Goal: Task Accomplishment & Management: Manage account settings

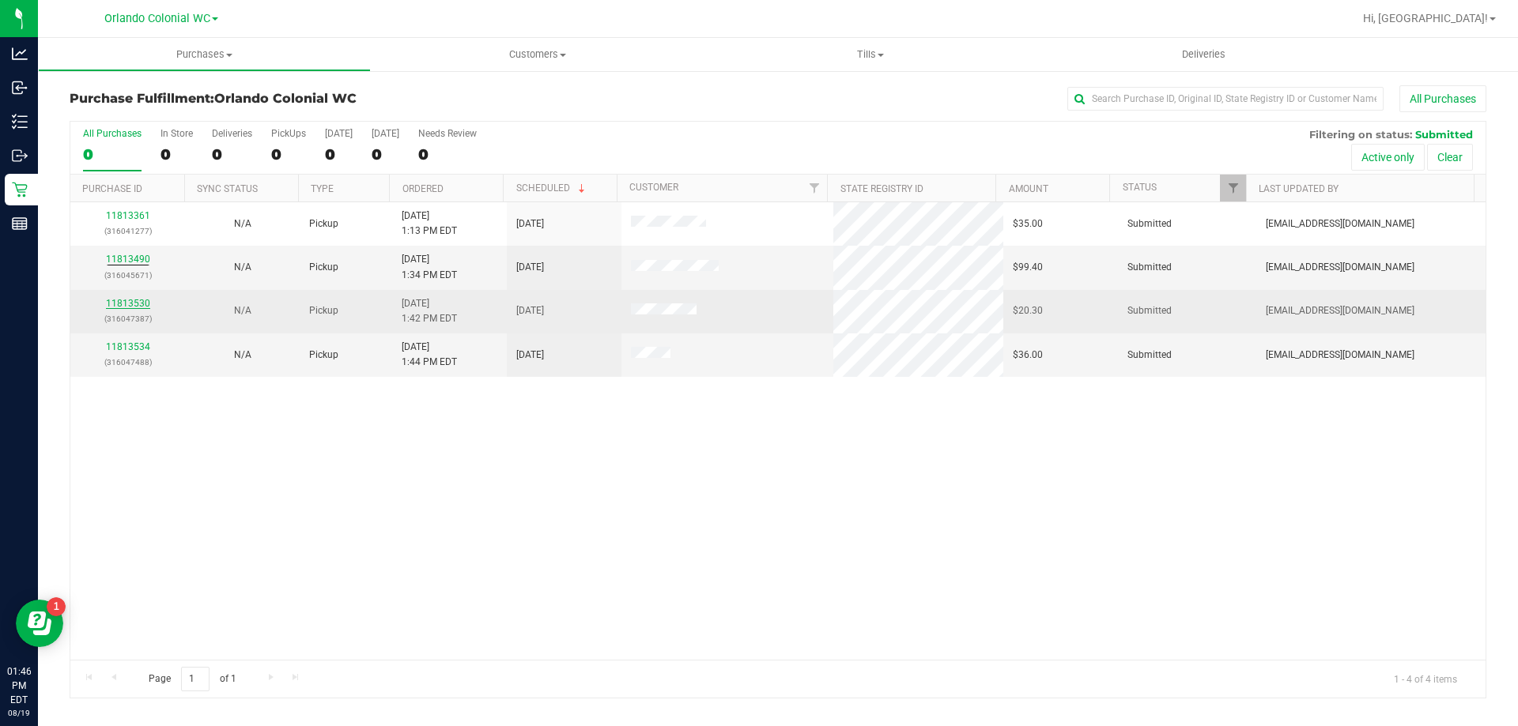
drag, startPoint x: 98, startPoint y: 301, endPoint x: 123, endPoint y: 304, distance: 25.5
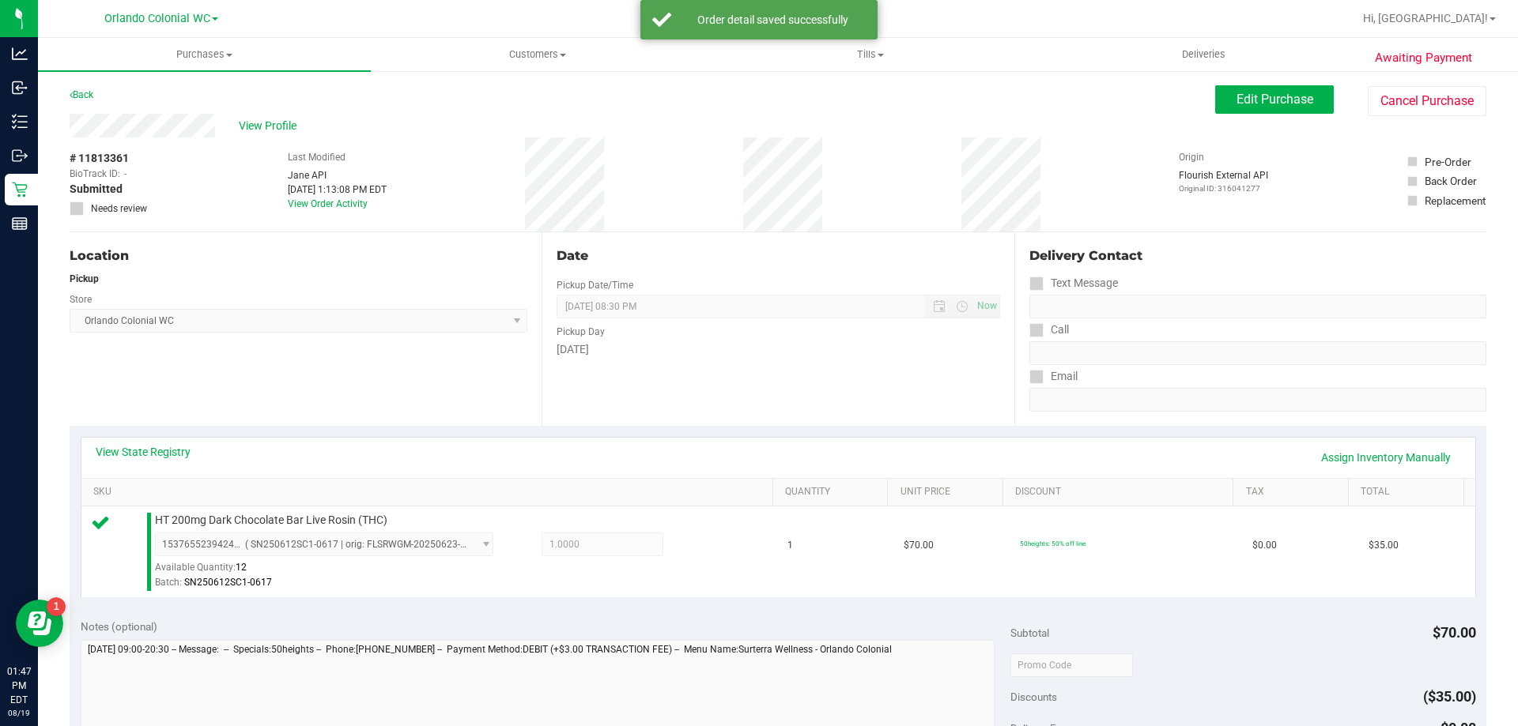
scroll to position [553, 0]
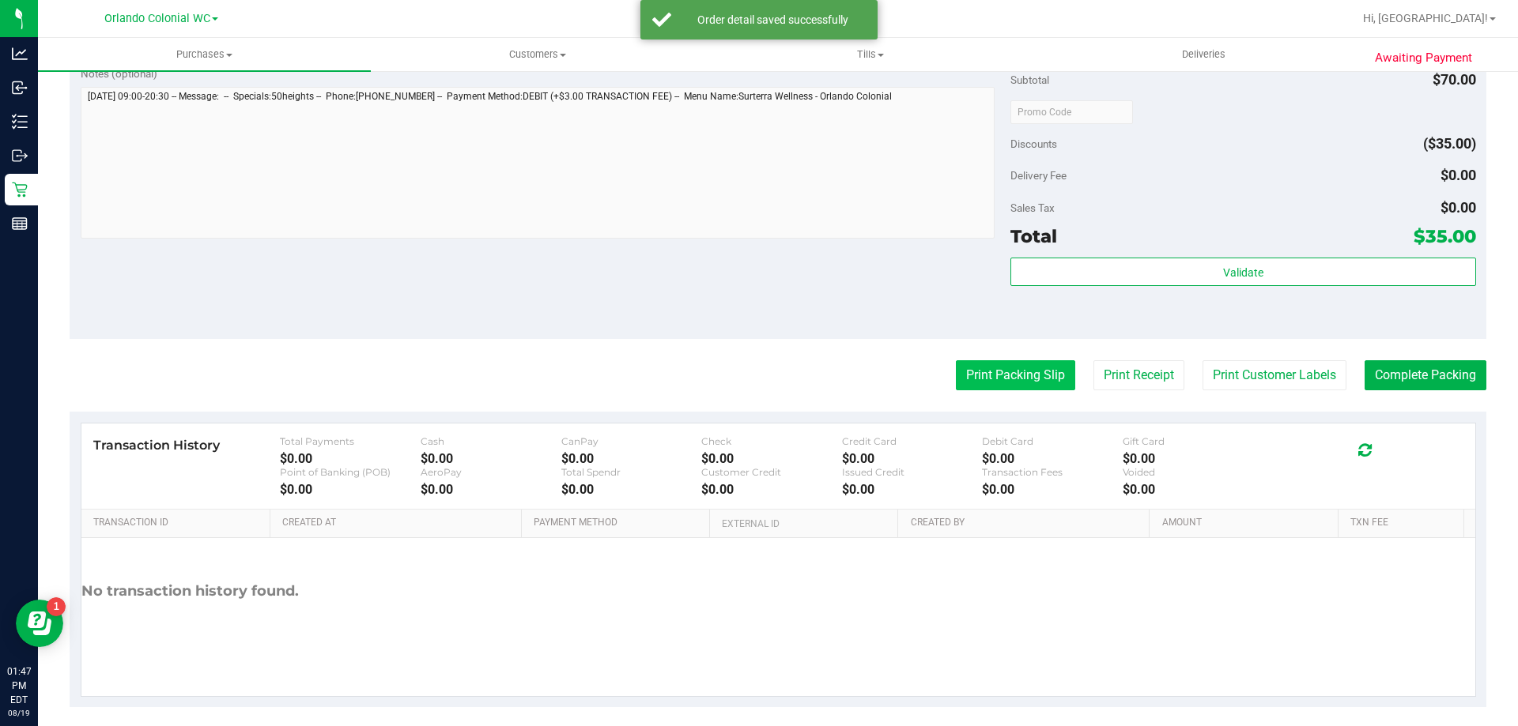
click at [1008, 372] on button "Print Packing Slip" at bounding box center [1015, 375] width 119 height 30
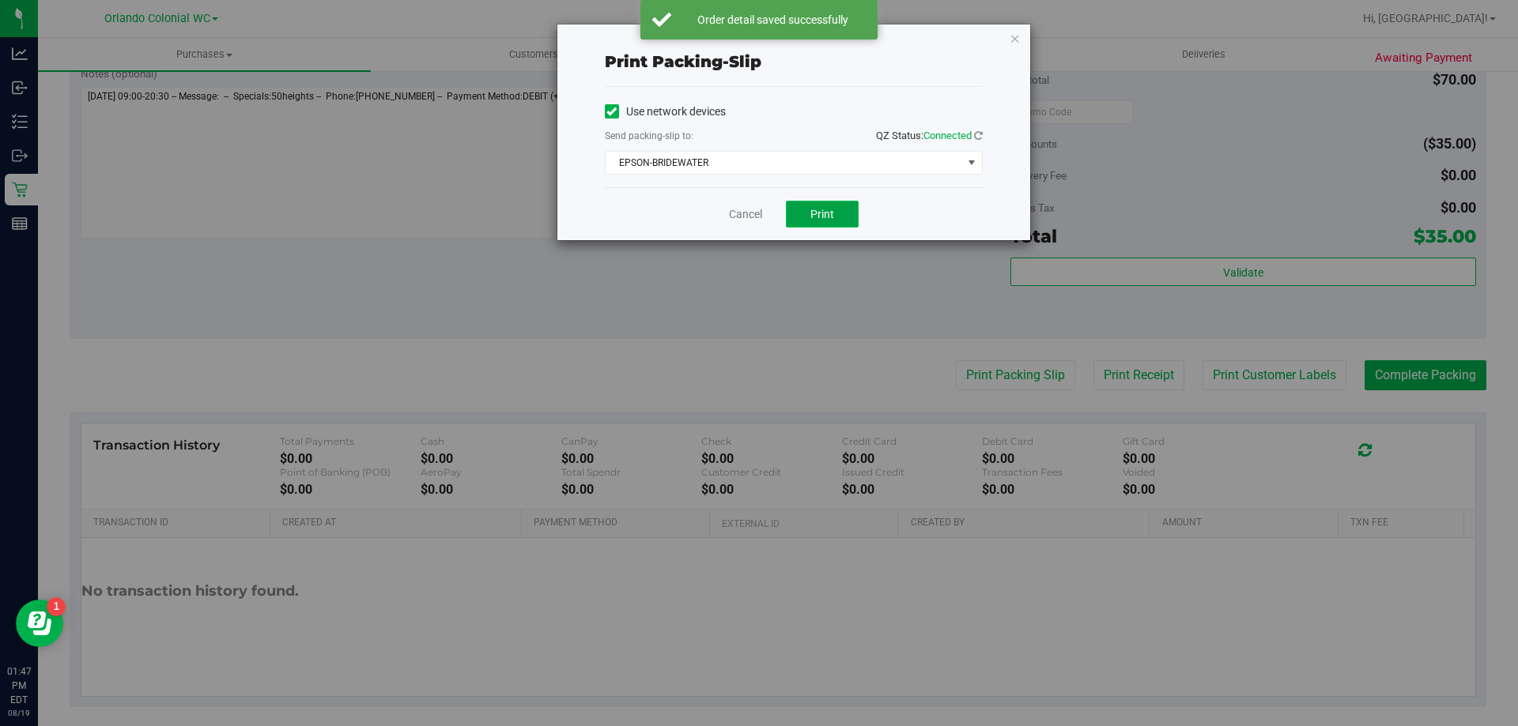
click at [831, 206] on button "Print" at bounding box center [822, 214] width 73 height 27
click at [1027, 608] on div "Print packing-slip Use network devices Send packing-slip to: QZ Status: Connect…" at bounding box center [765, 363] width 1530 height 726
click at [749, 217] on link "Cancel" at bounding box center [745, 214] width 33 height 17
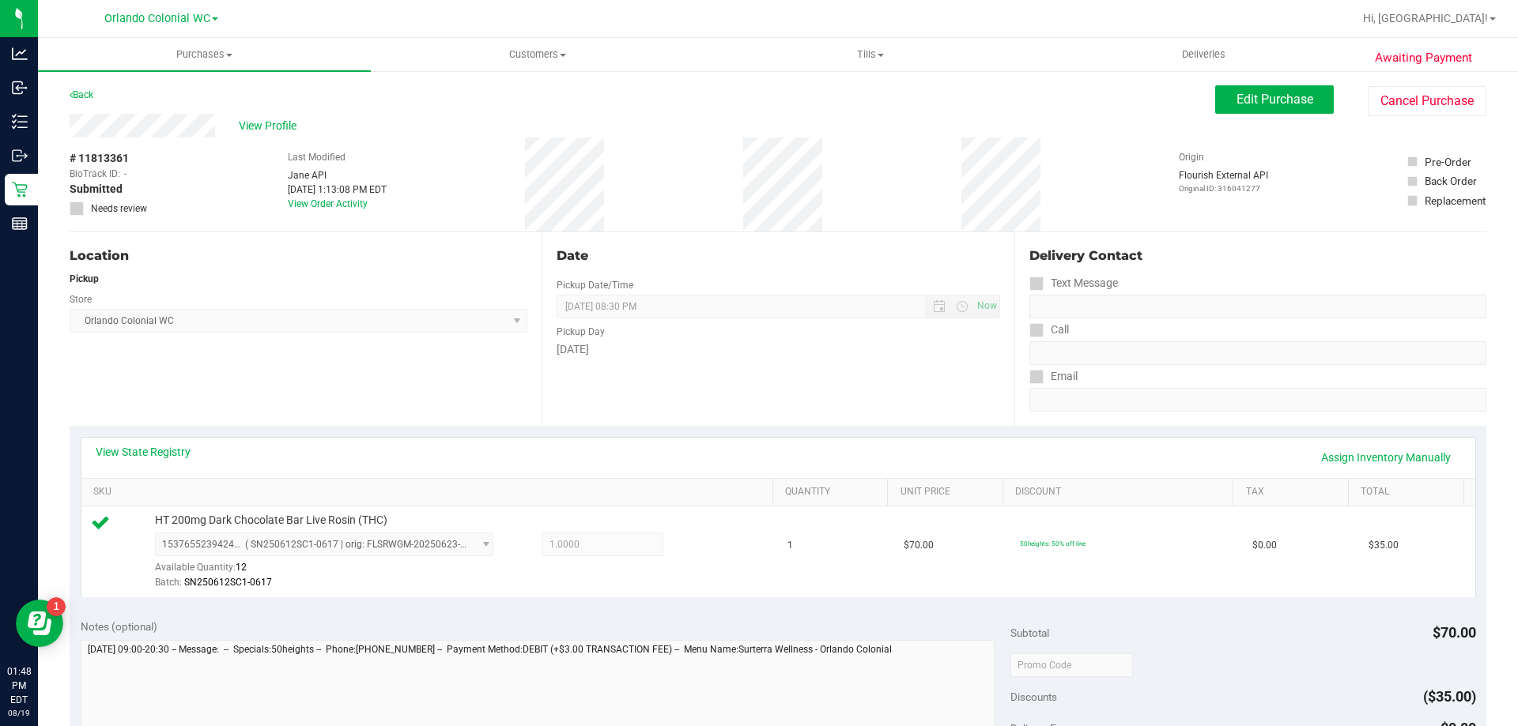
scroll to position [395, 0]
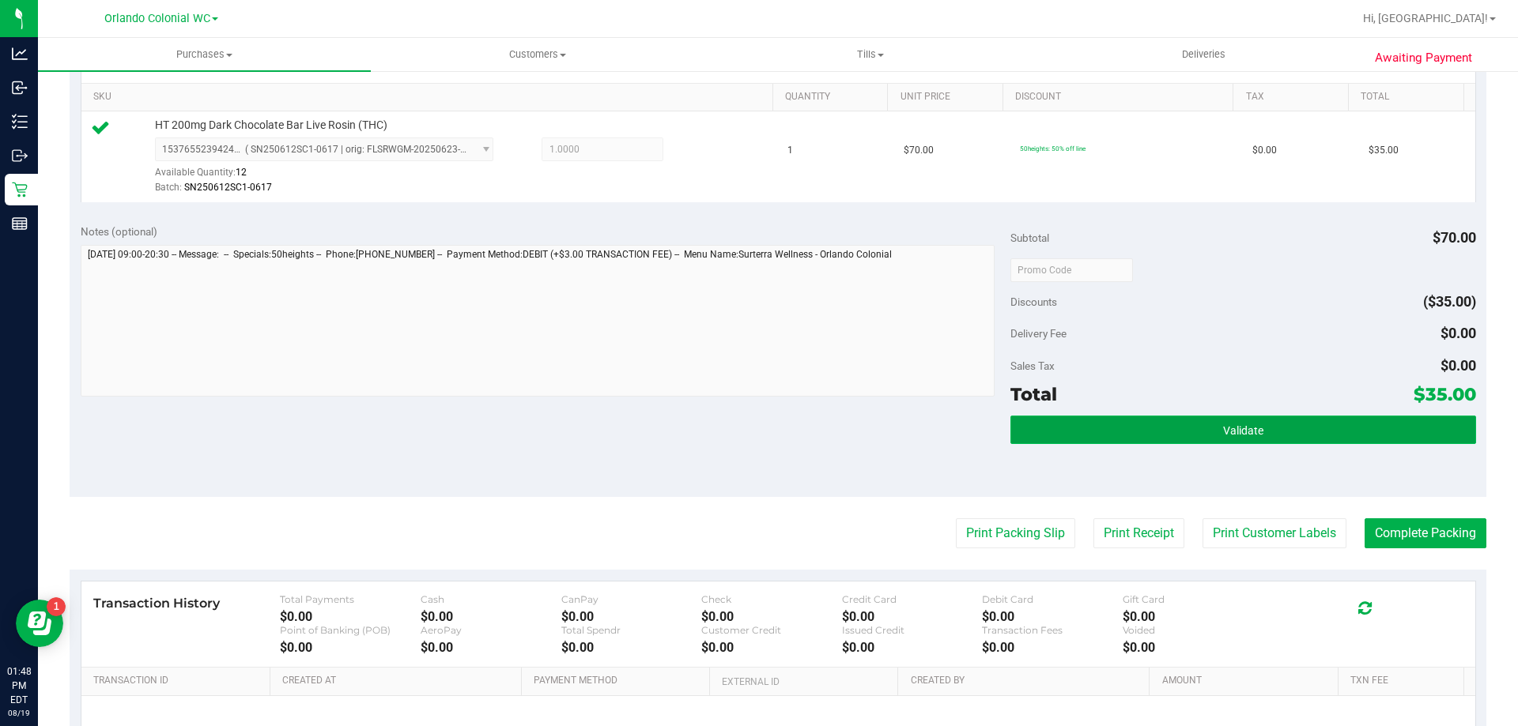
click at [1080, 424] on button "Validate" at bounding box center [1242, 430] width 465 height 28
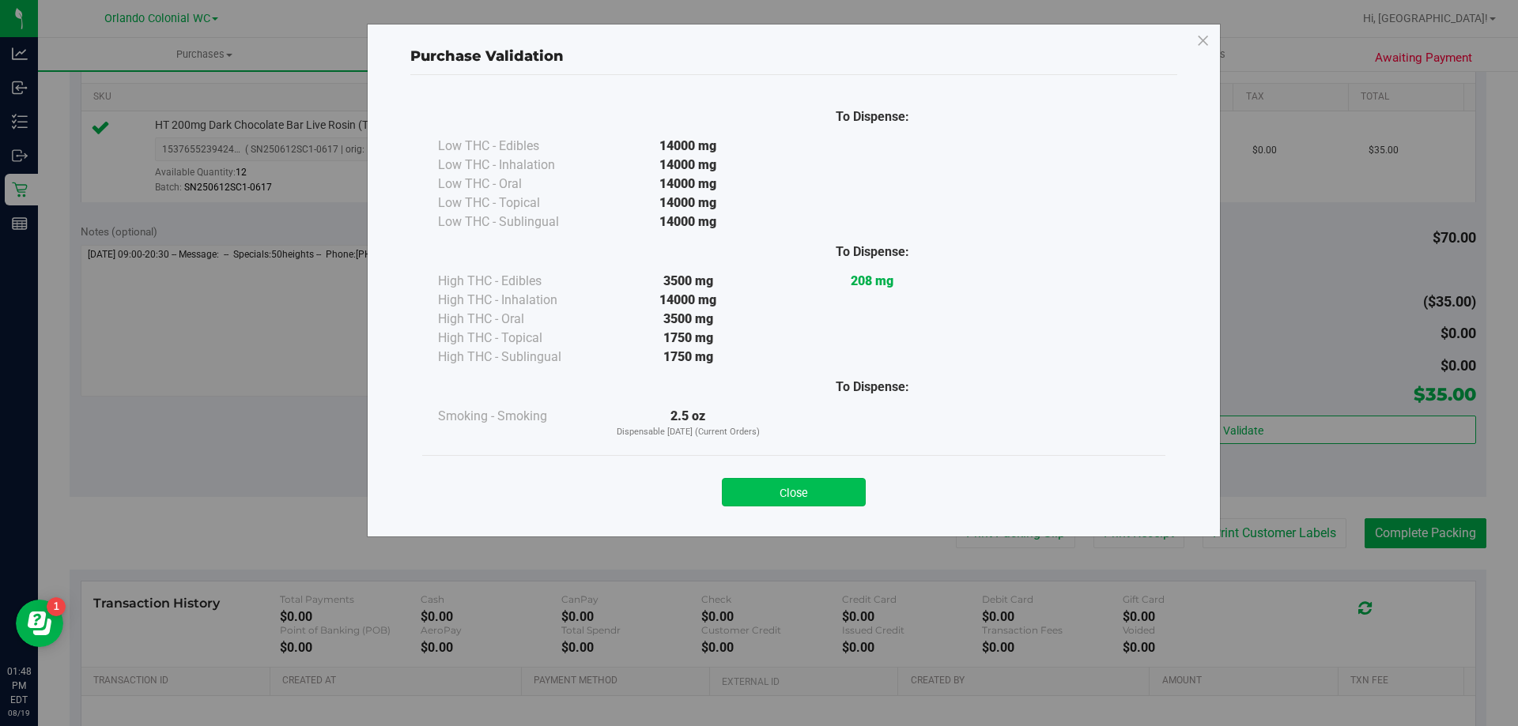
click at [812, 491] on button "Close" at bounding box center [794, 492] width 144 height 28
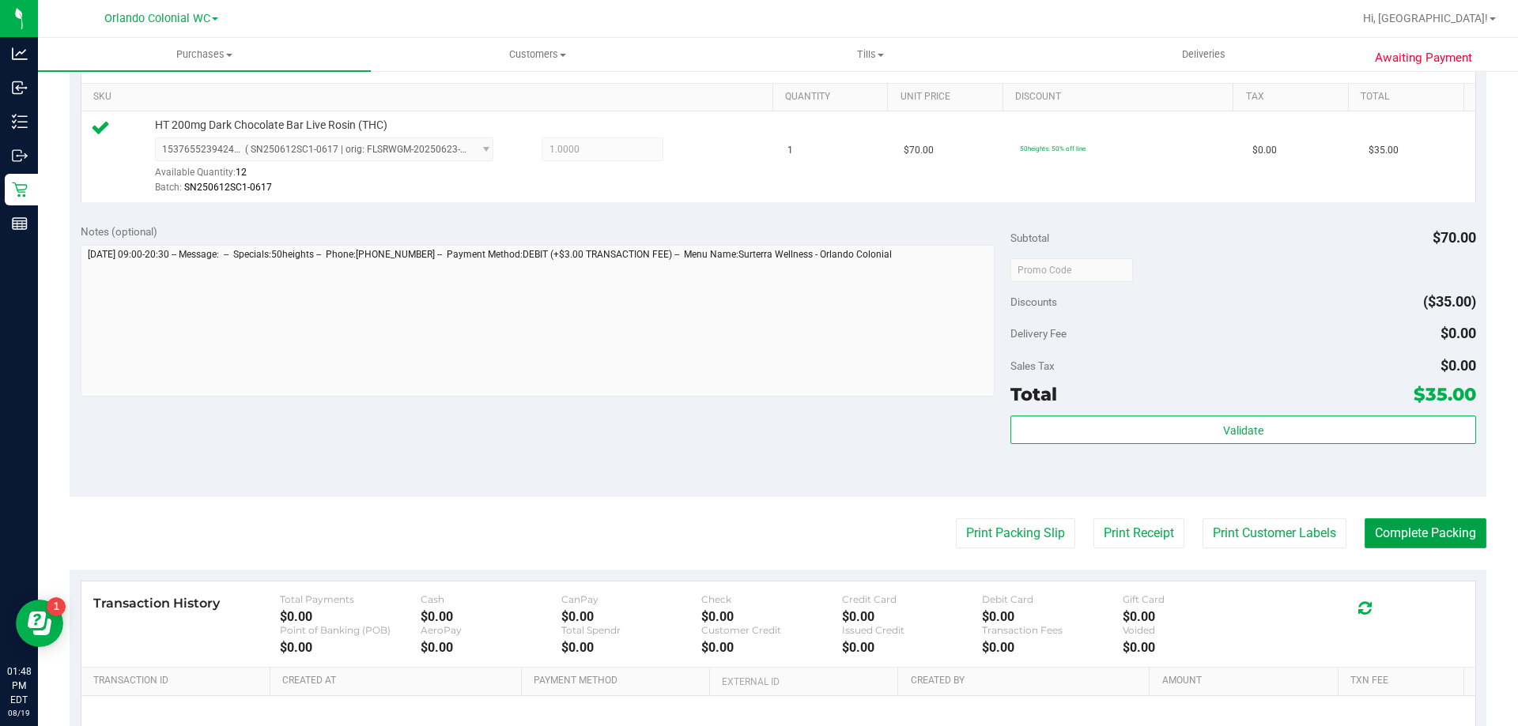
click at [1413, 538] on button "Complete Packing" at bounding box center [1425, 534] width 122 height 30
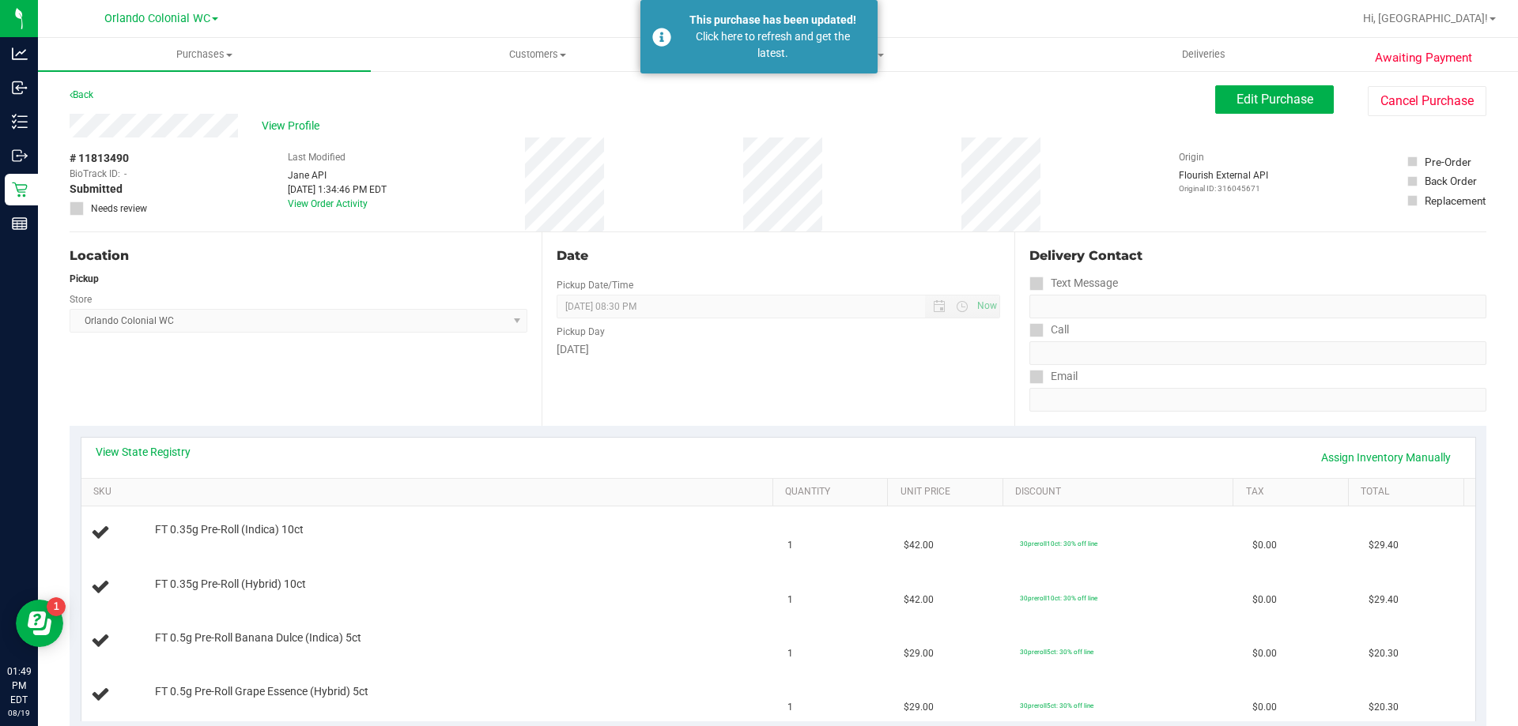
scroll to position [158, 0]
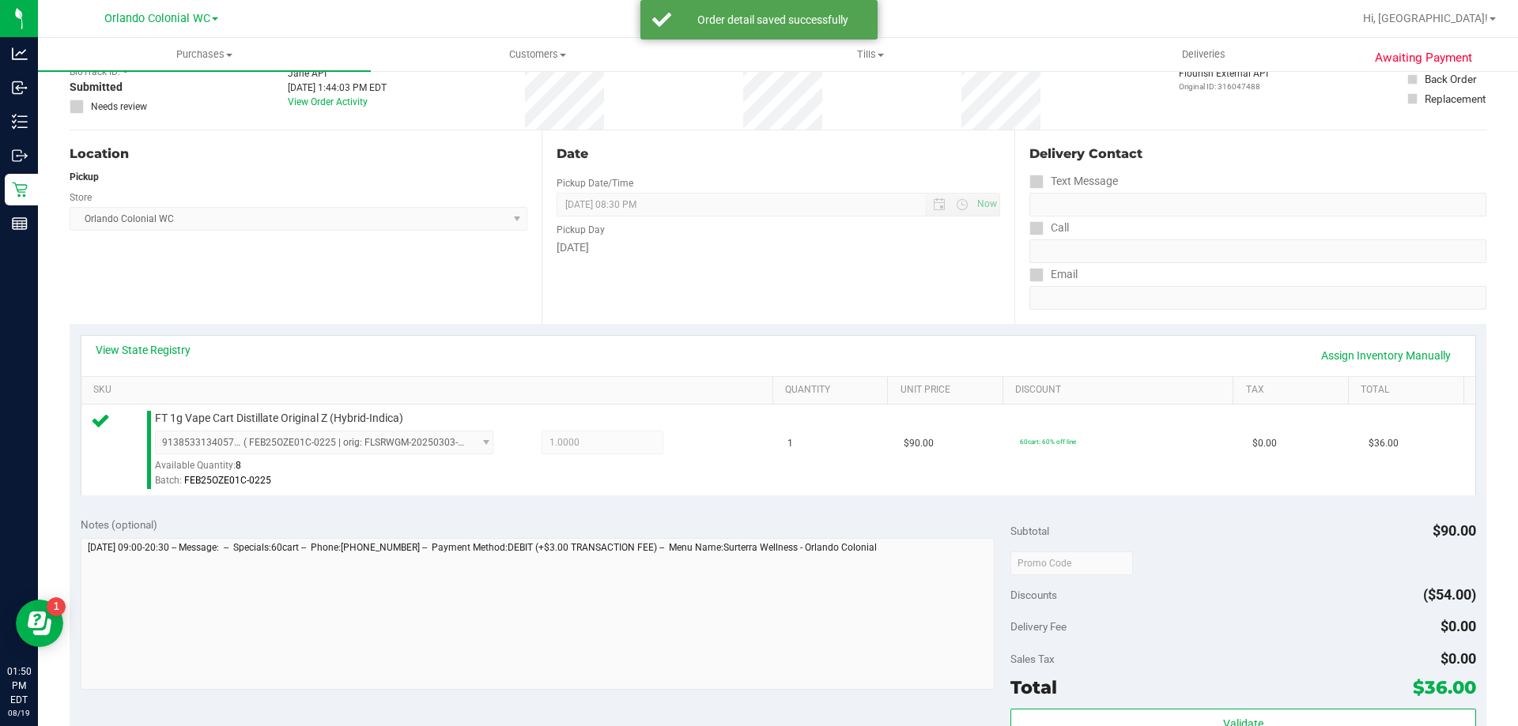
scroll to position [223, 0]
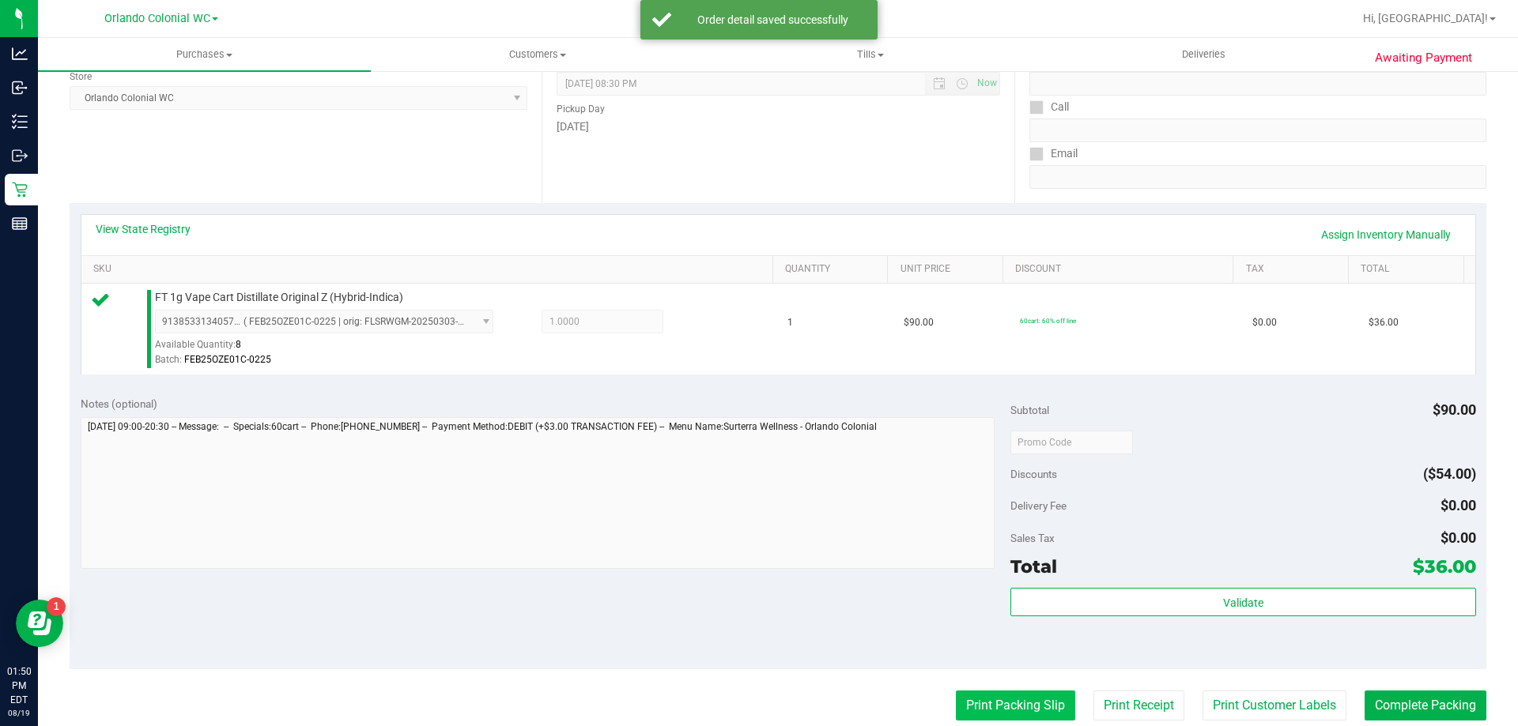
click at [986, 700] on button "Print Packing Slip" at bounding box center [1015, 706] width 119 height 30
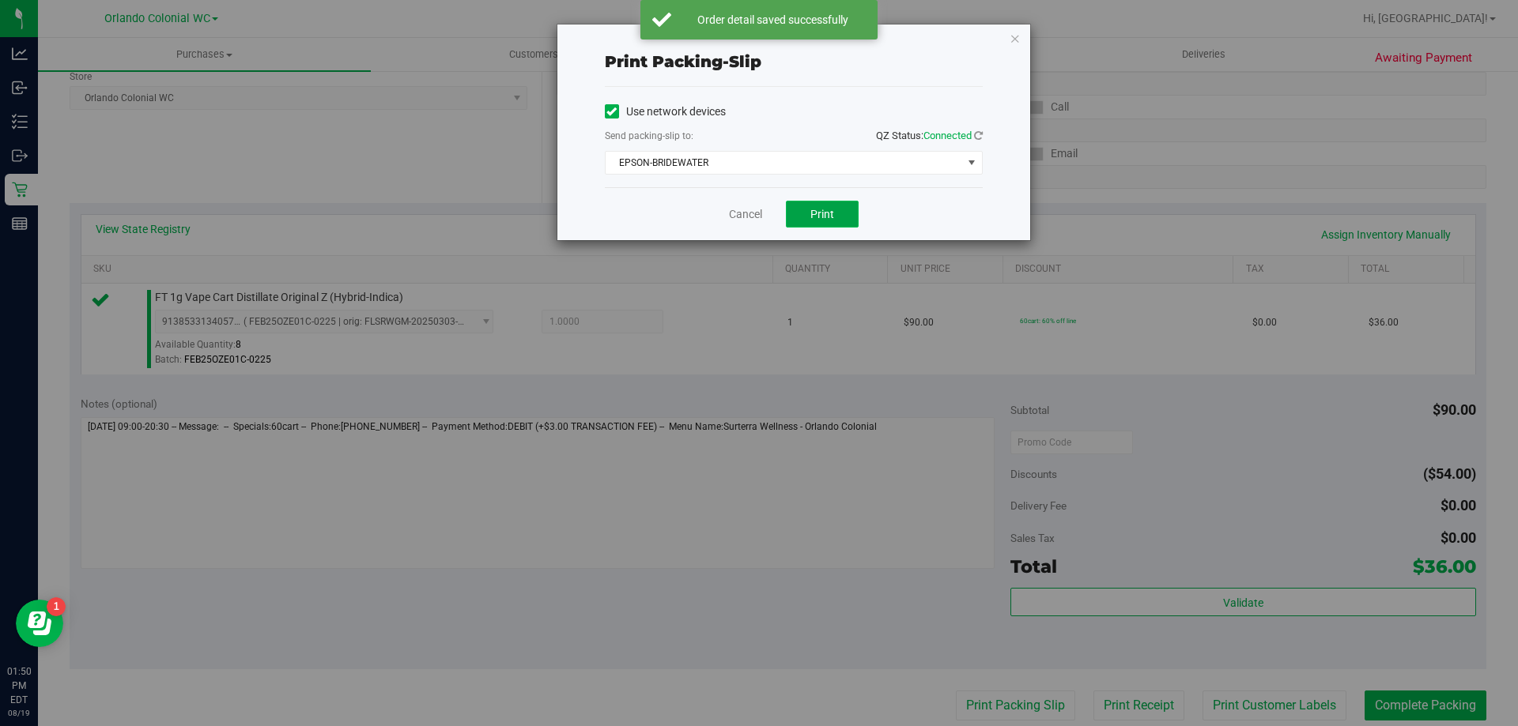
click at [826, 222] on button "Print" at bounding box center [822, 214] width 73 height 27
click at [741, 219] on link "Cancel" at bounding box center [745, 214] width 33 height 17
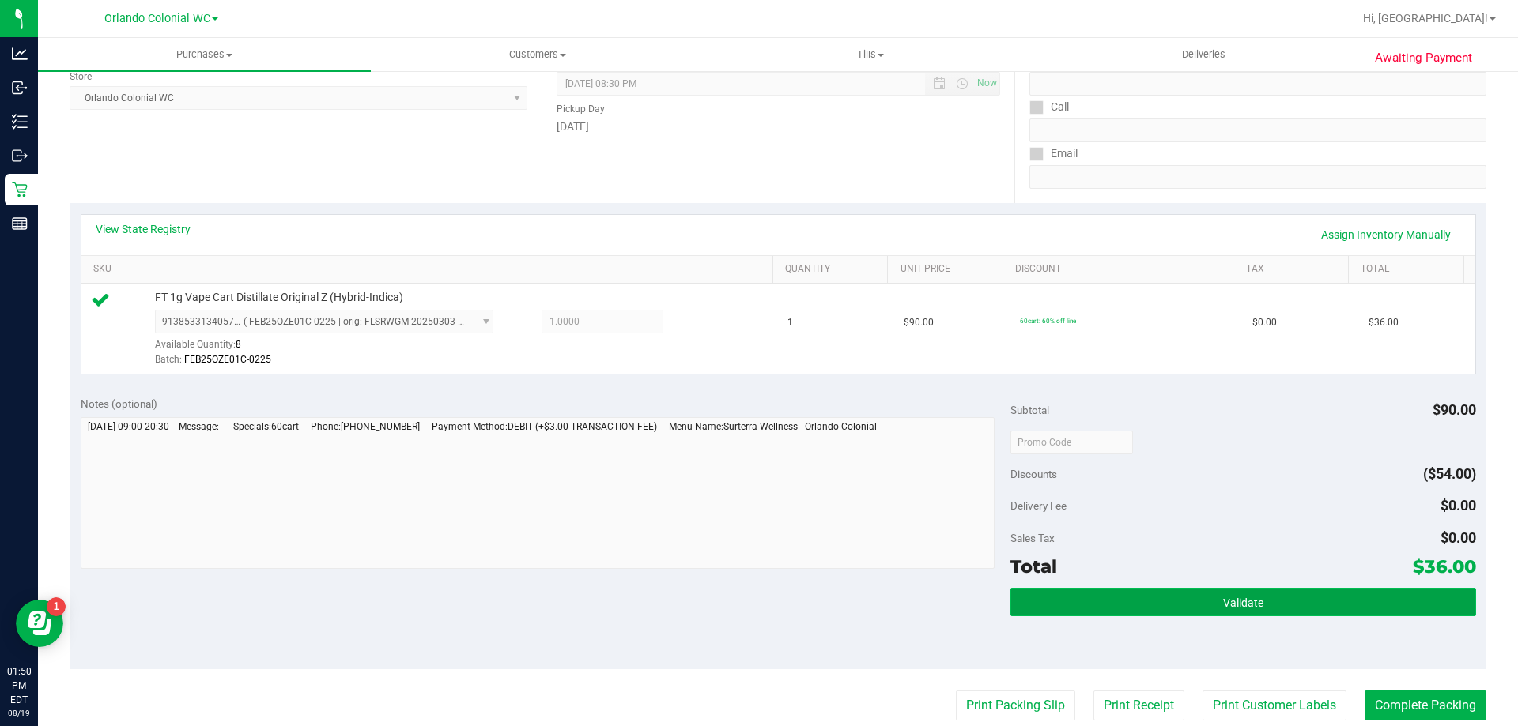
click at [1258, 610] on button "Validate" at bounding box center [1242, 602] width 465 height 28
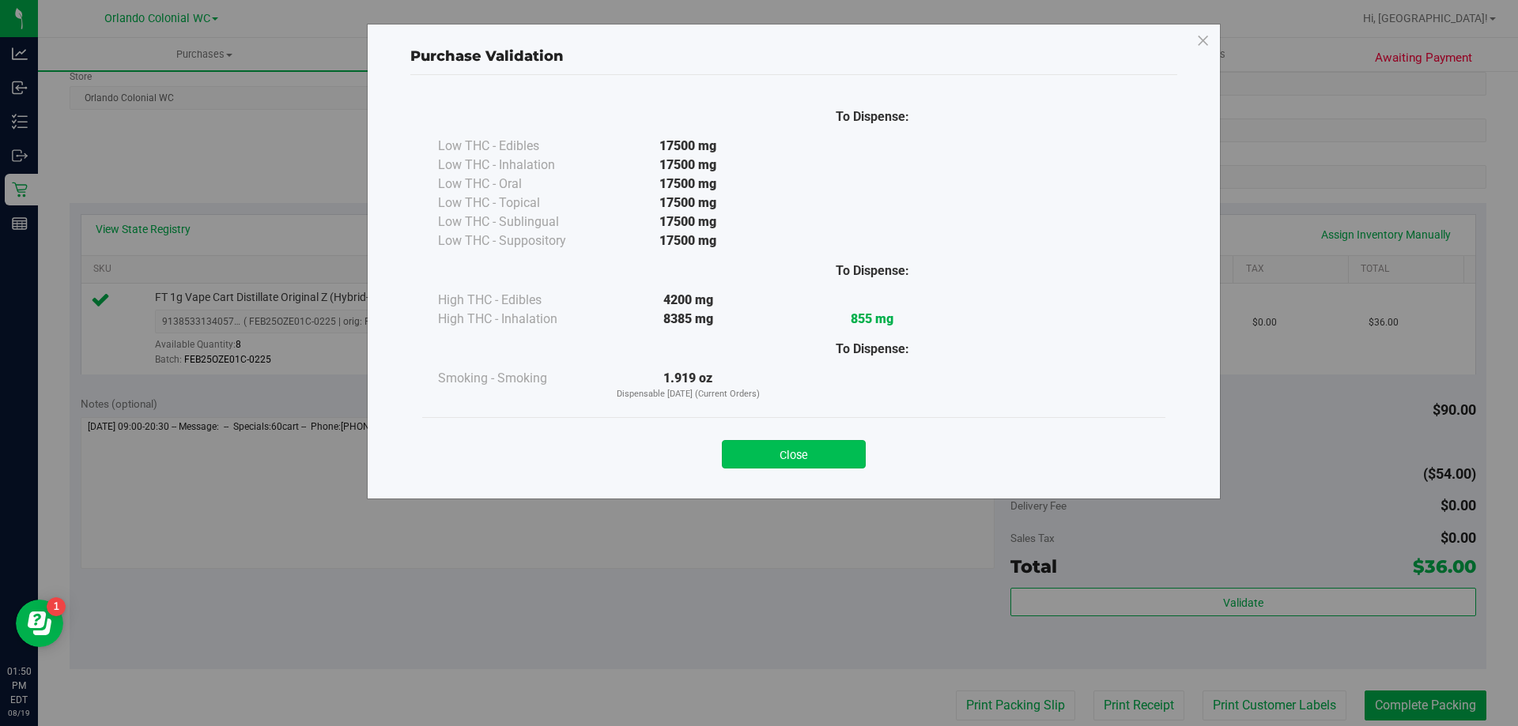
click at [809, 443] on button "Close" at bounding box center [794, 454] width 144 height 28
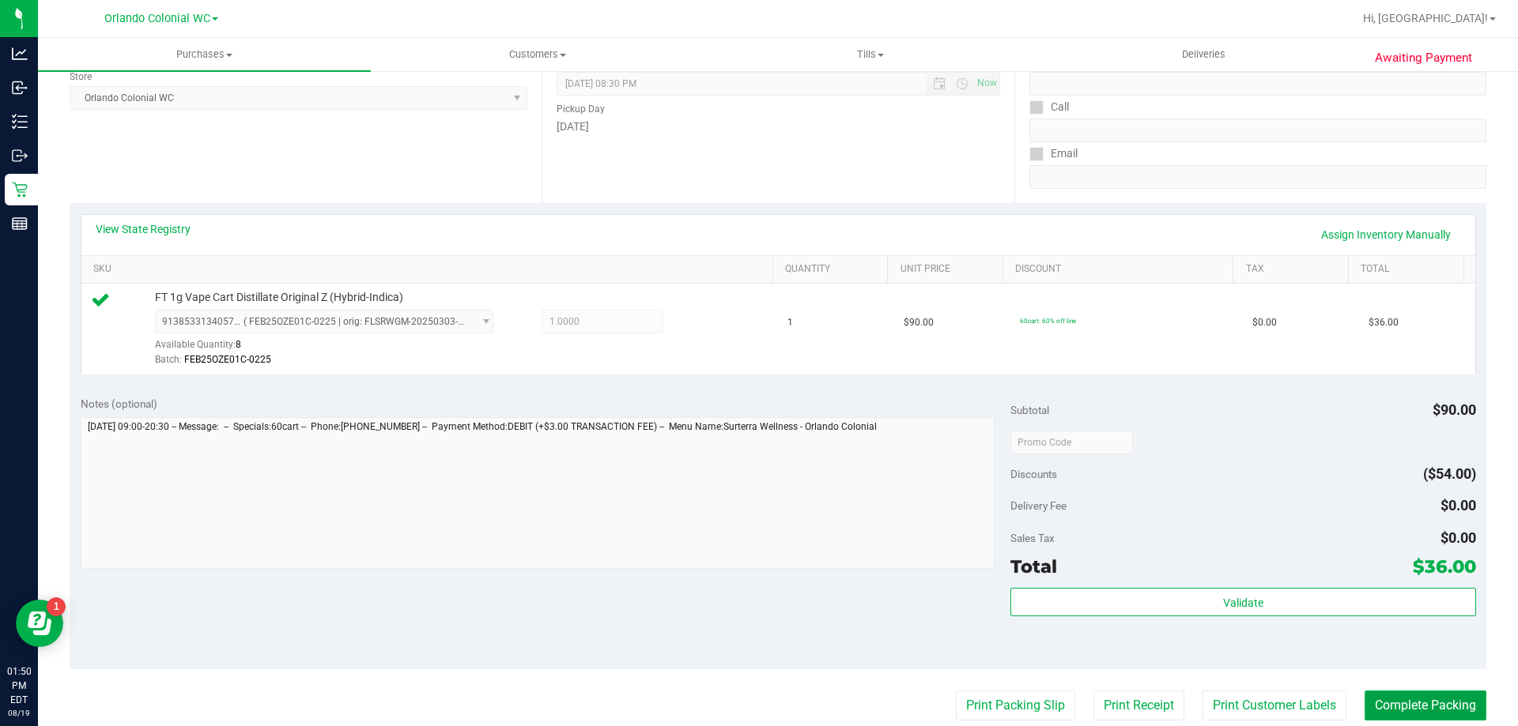
click at [1402, 714] on button "Complete Packing" at bounding box center [1425, 706] width 122 height 30
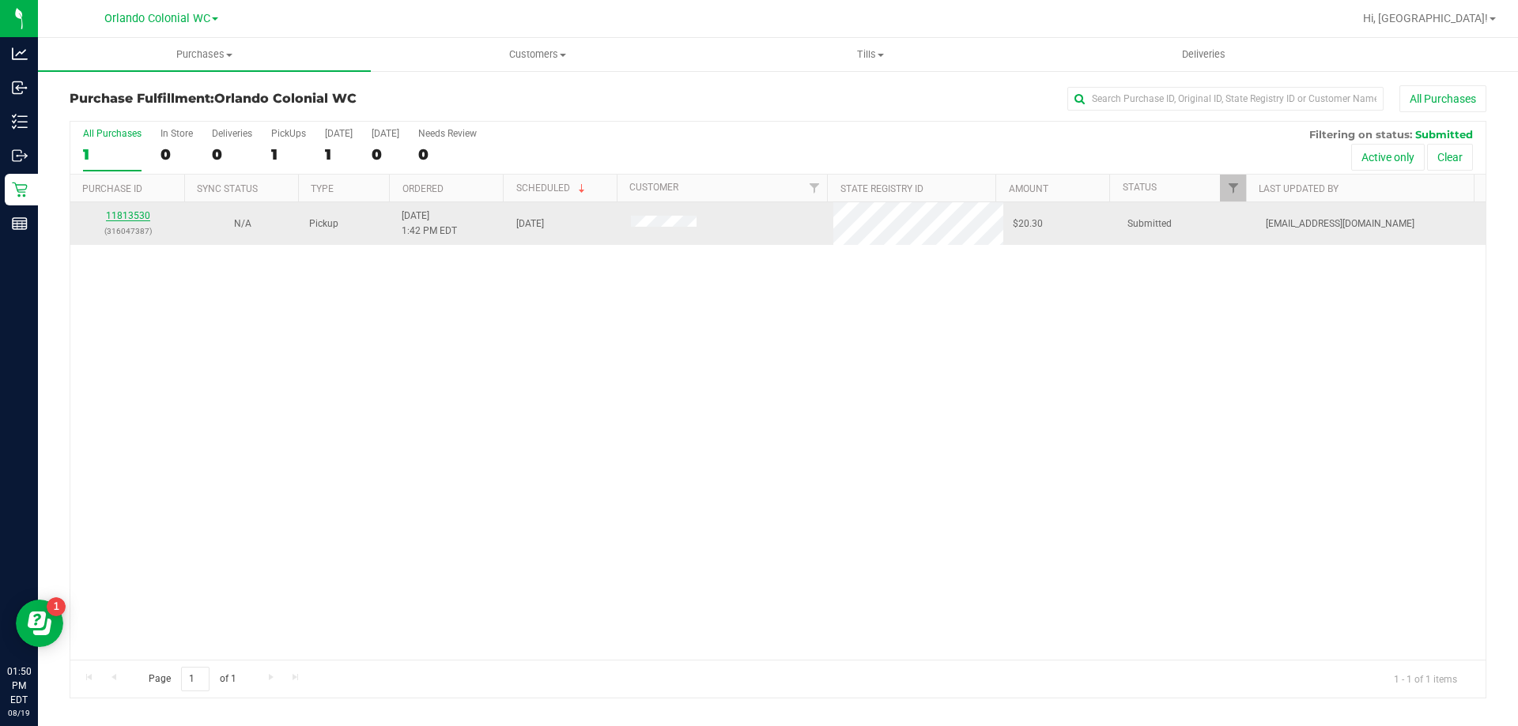
click at [117, 210] on link "11813530" at bounding box center [128, 215] width 44 height 11
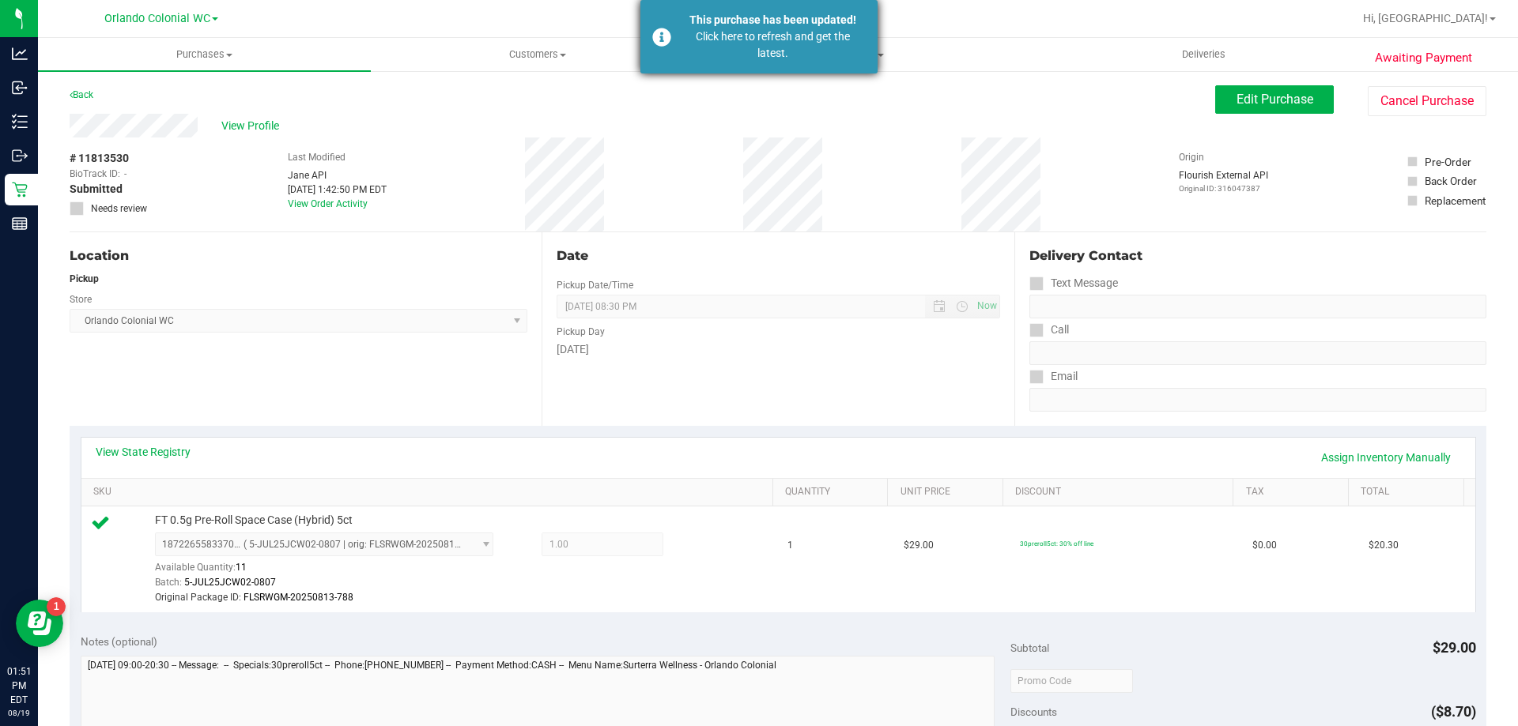
click at [687, 47] on div "Click here to refresh and get the latest." at bounding box center [773, 44] width 186 height 33
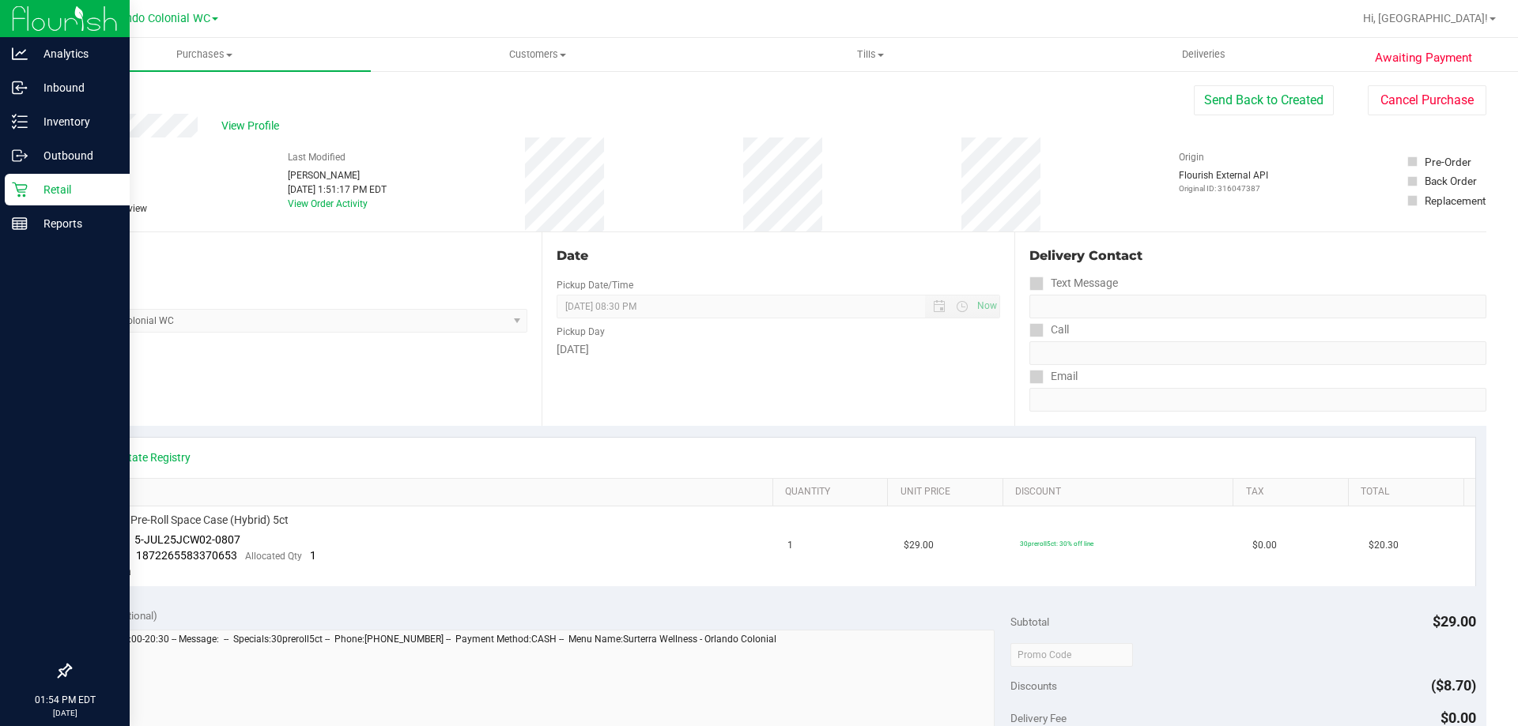
click at [8, 191] on div "Retail" at bounding box center [67, 190] width 125 height 32
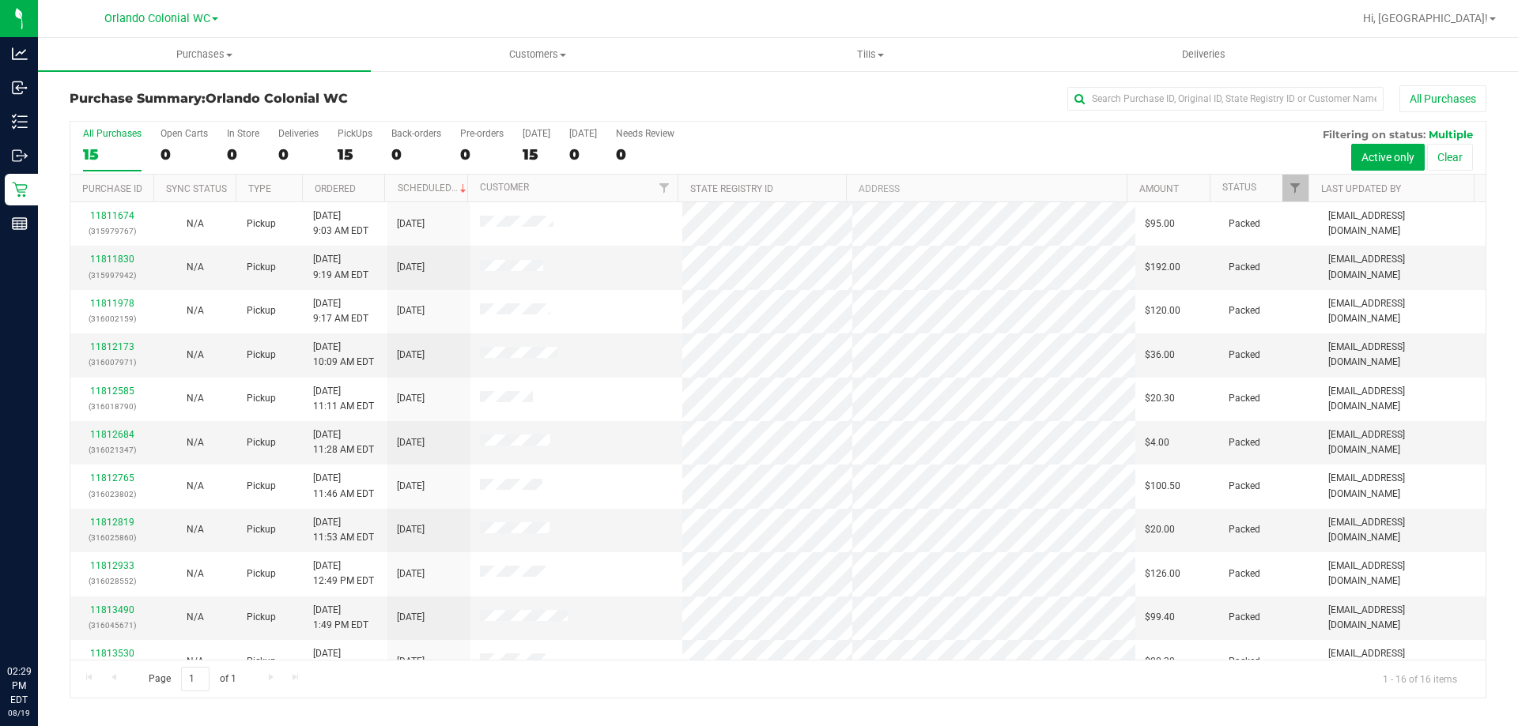
scroll to position [243, 0]
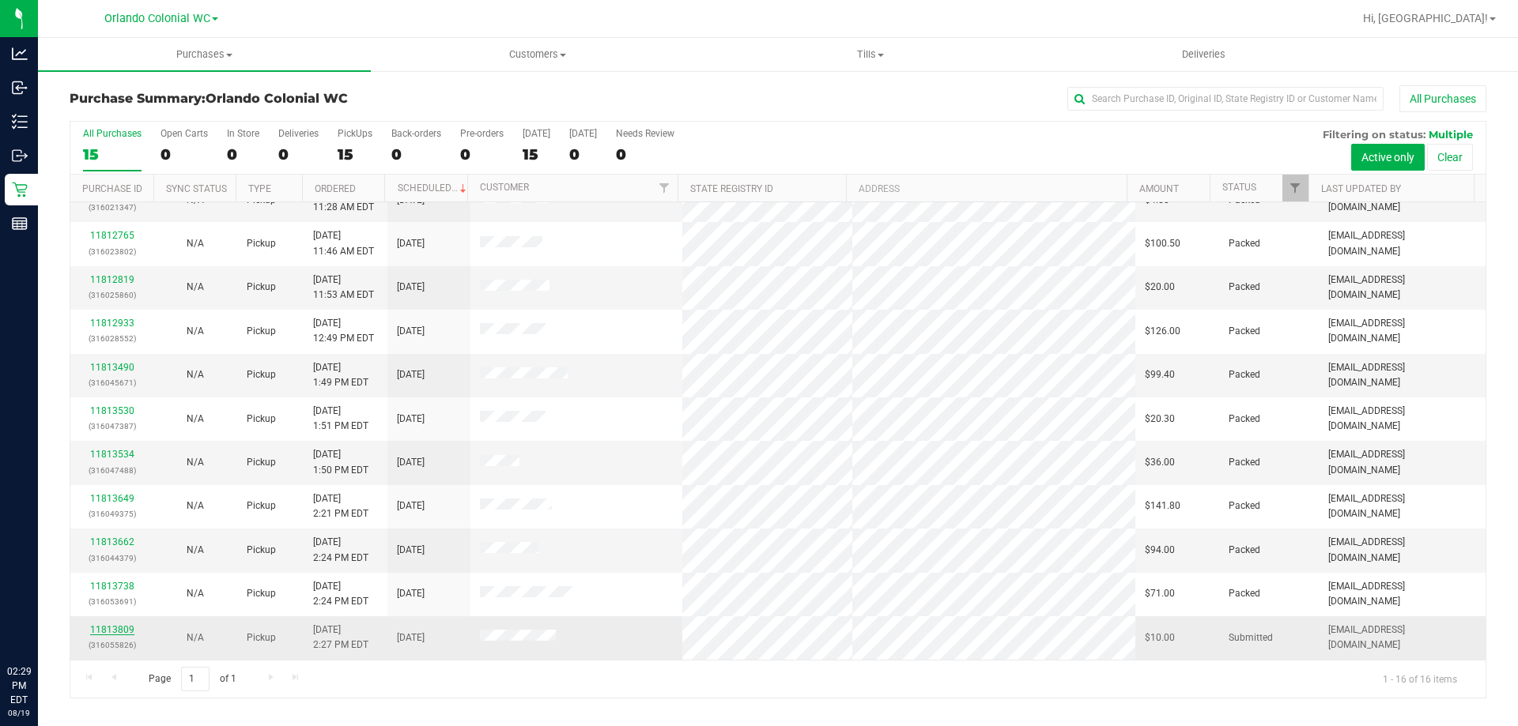
click at [124, 630] on link "11813809" at bounding box center [112, 629] width 44 height 11
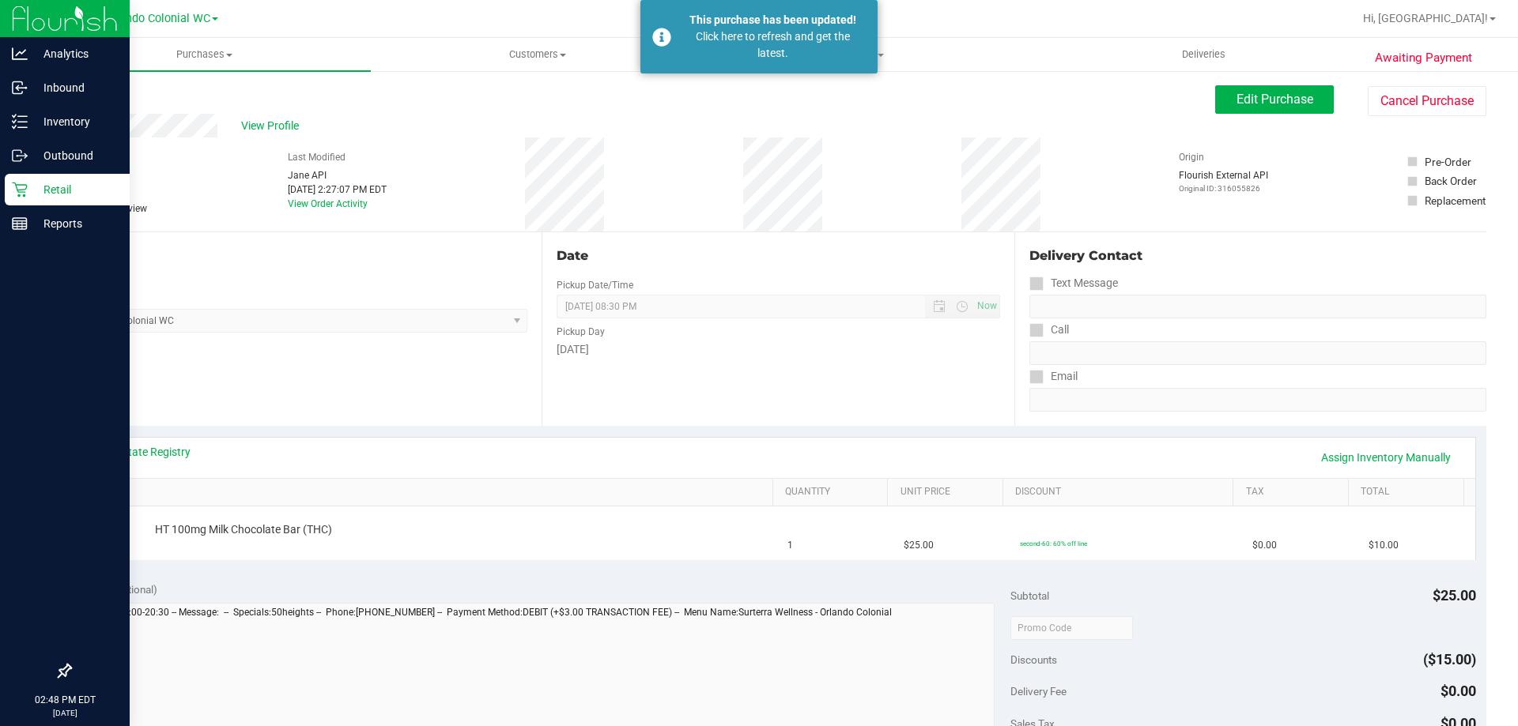
click at [17, 198] on div "Retail" at bounding box center [67, 190] width 125 height 32
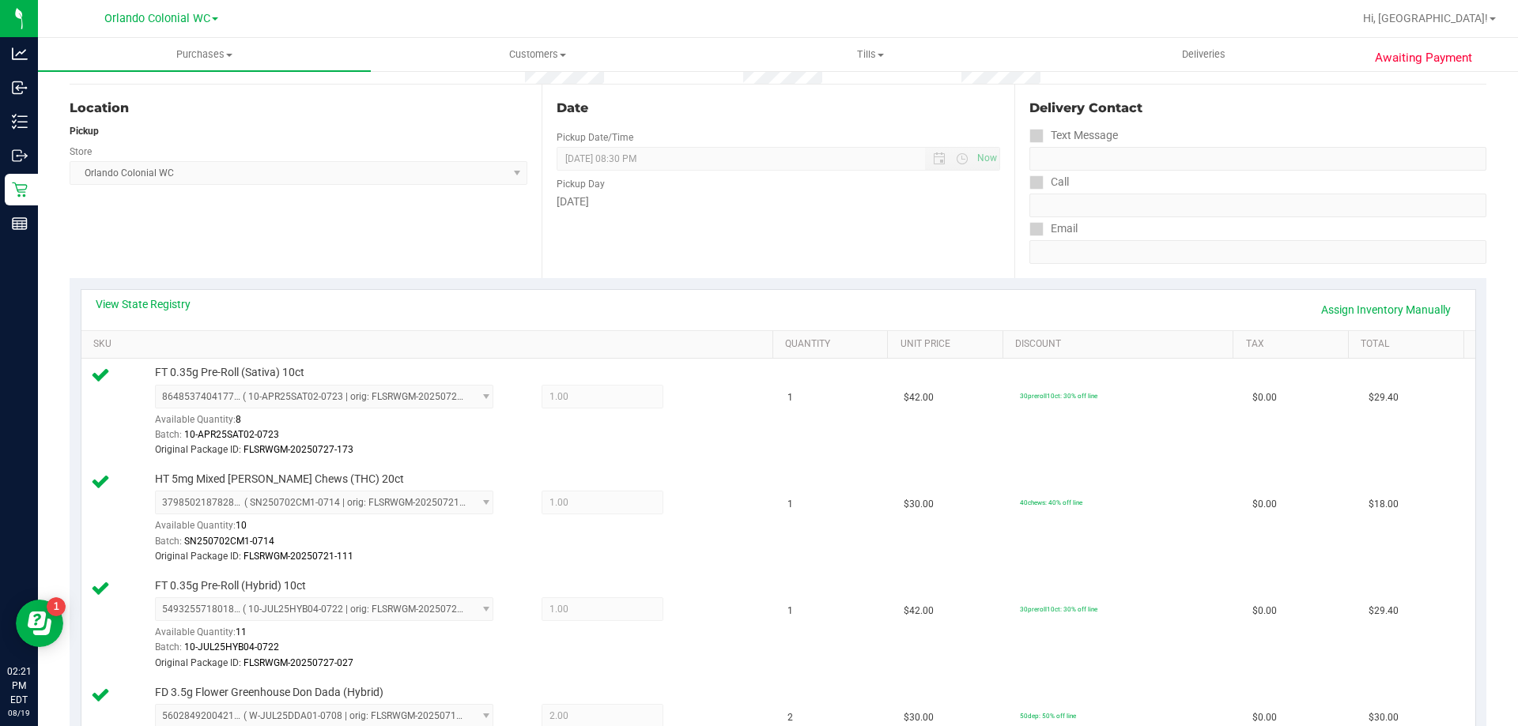
scroll to position [395, 0]
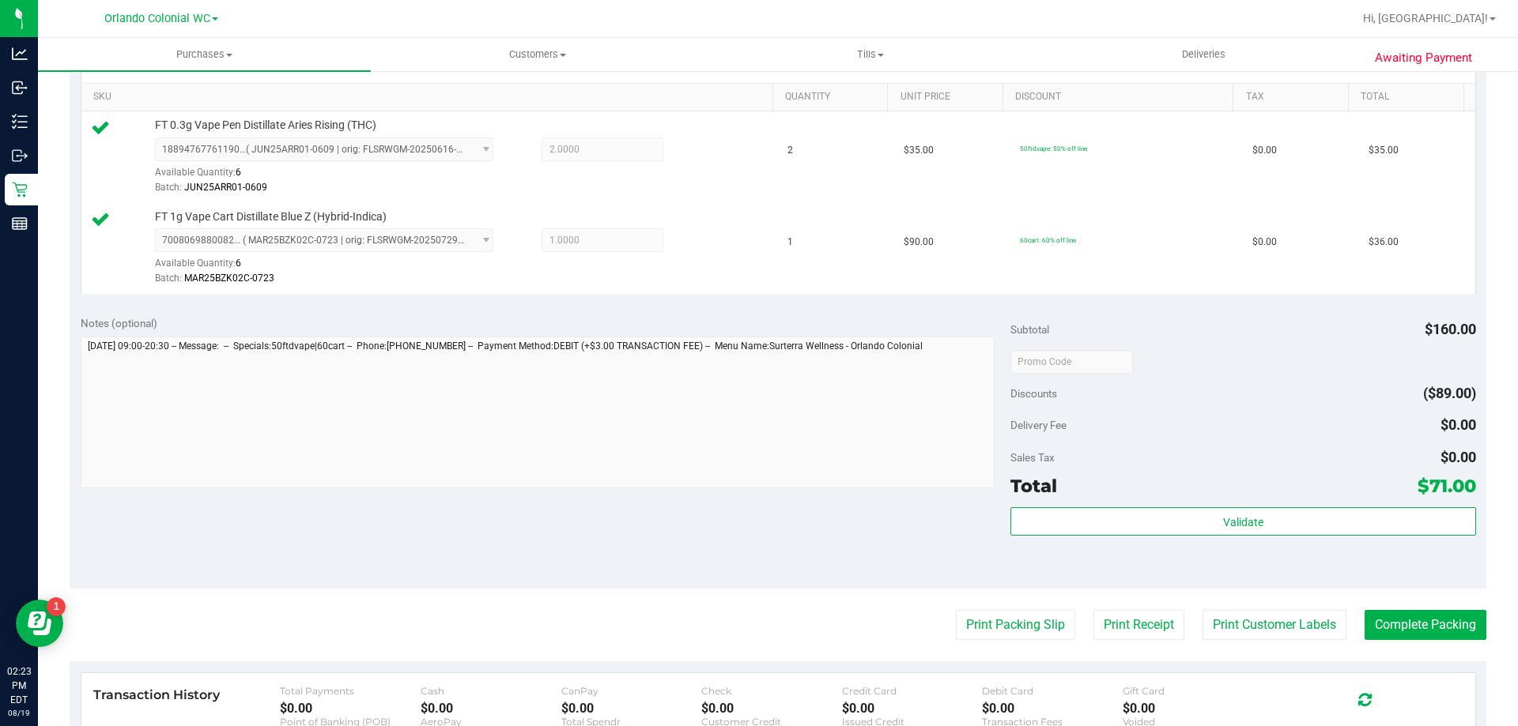
scroll to position [402, 0]
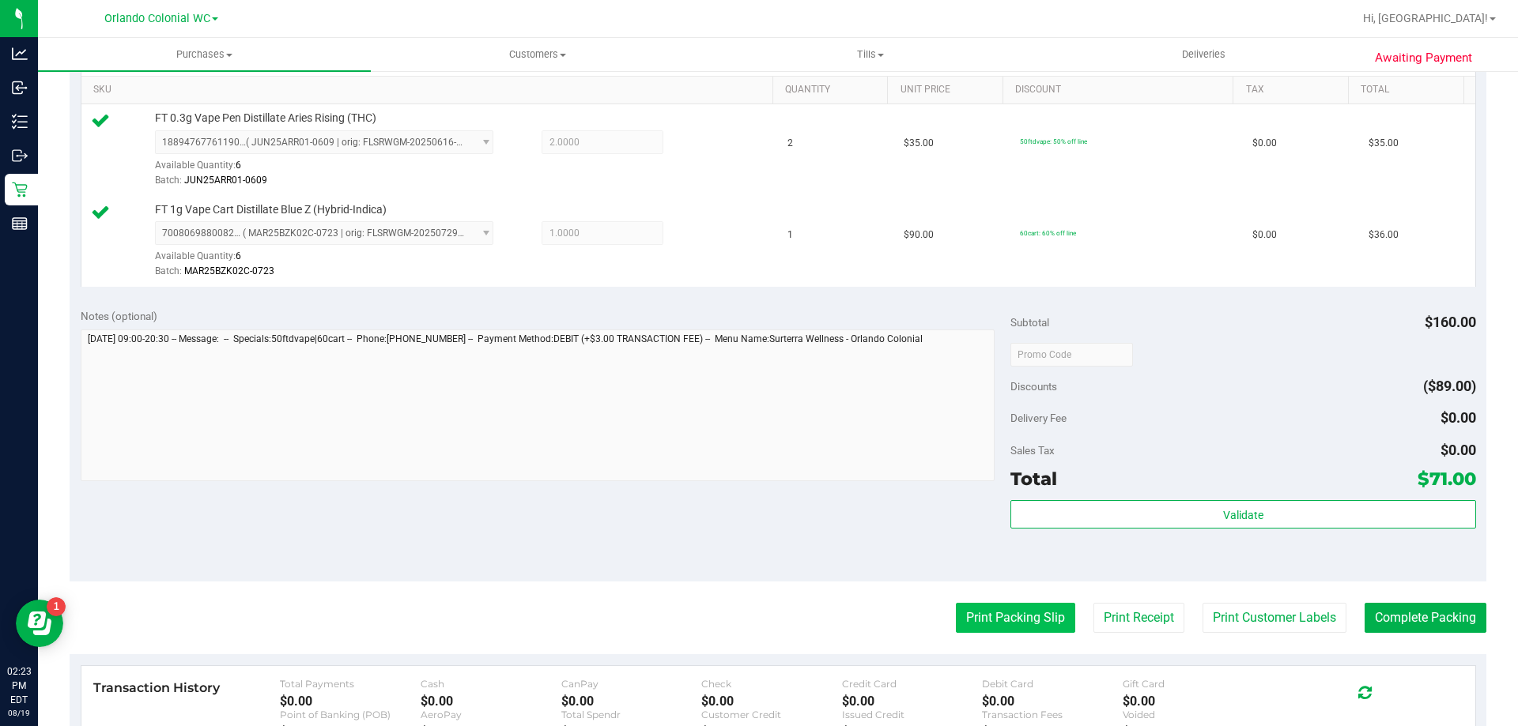
click at [973, 609] on button "Print Packing Slip" at bounding box center [1015, 618] width 119 height 30
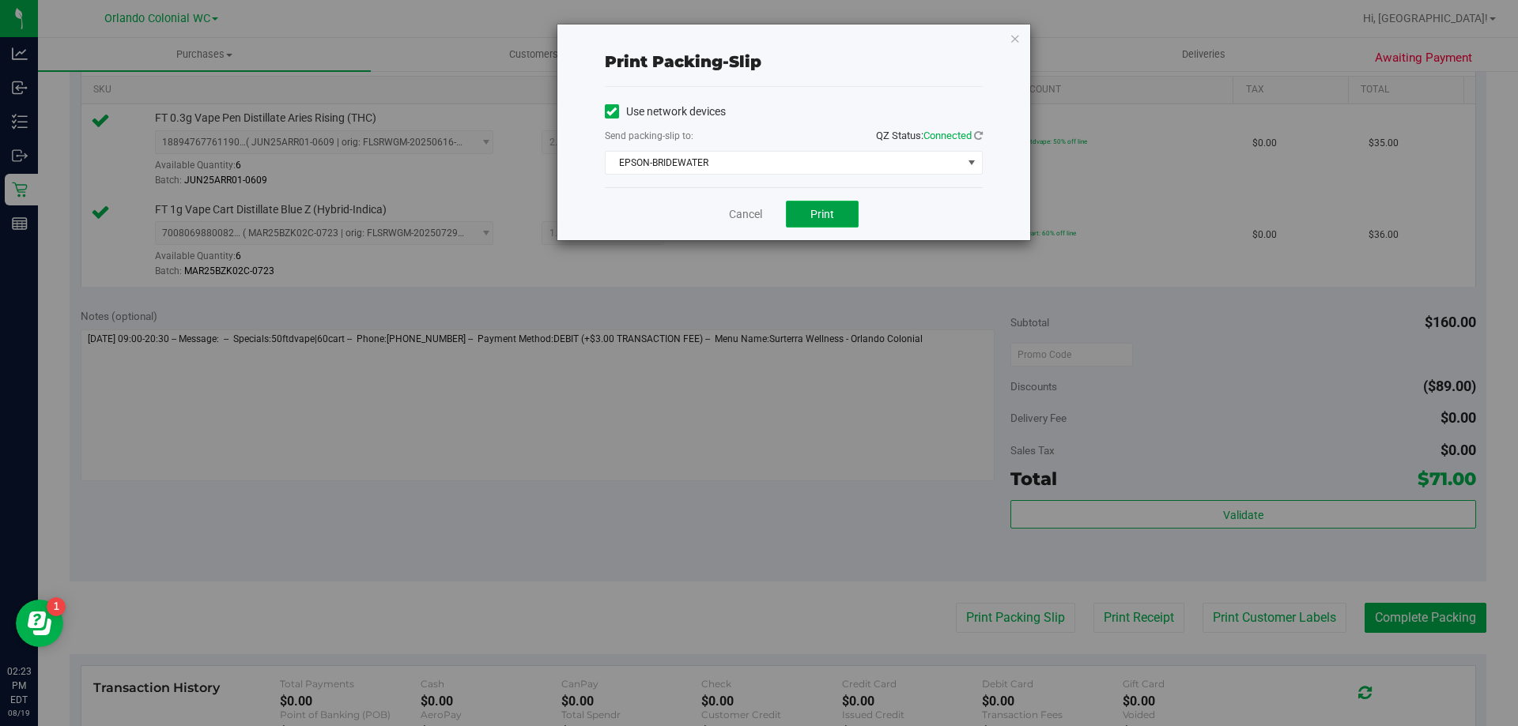
click at [830, 216] on span "Print" at bounding box center [822, 214] width 24 height 13
click at [735, 213] on link "Cancel" at bounding box center [745, 214] width 33 height 17
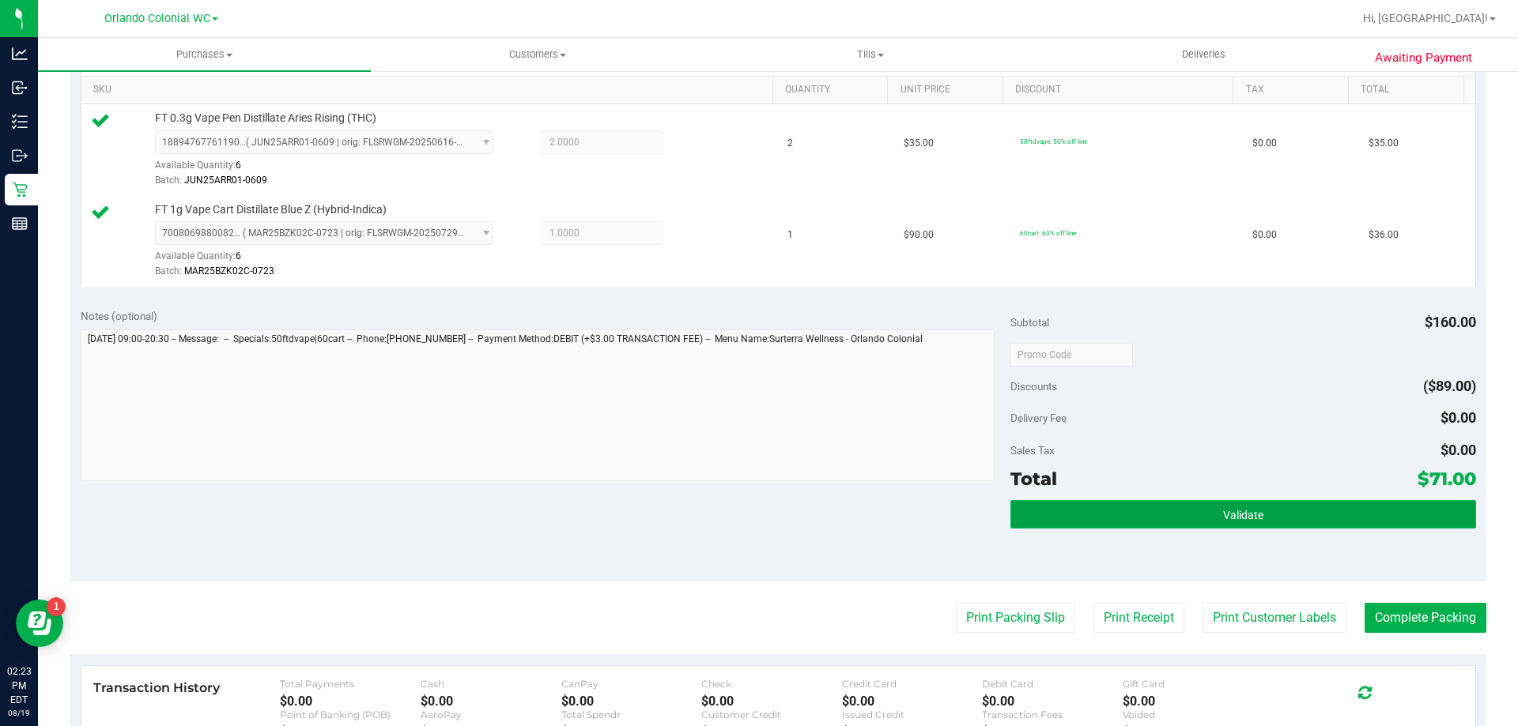
click at [1103, 505] on button "Validate" at bounding box center [1242, 514] width 465 height 28
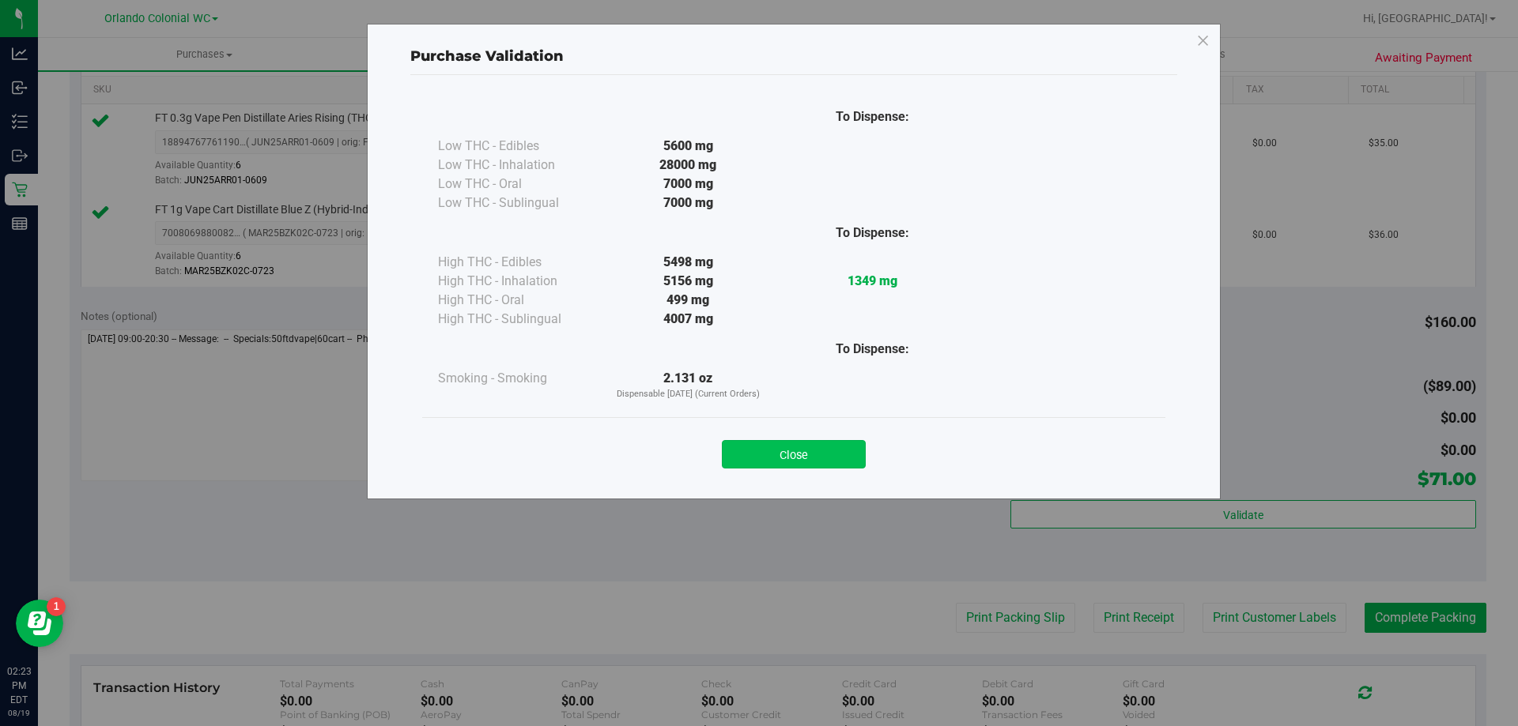
click at [775, 447] on button "Close" at bounding box center [794, 454] width 144 height 28
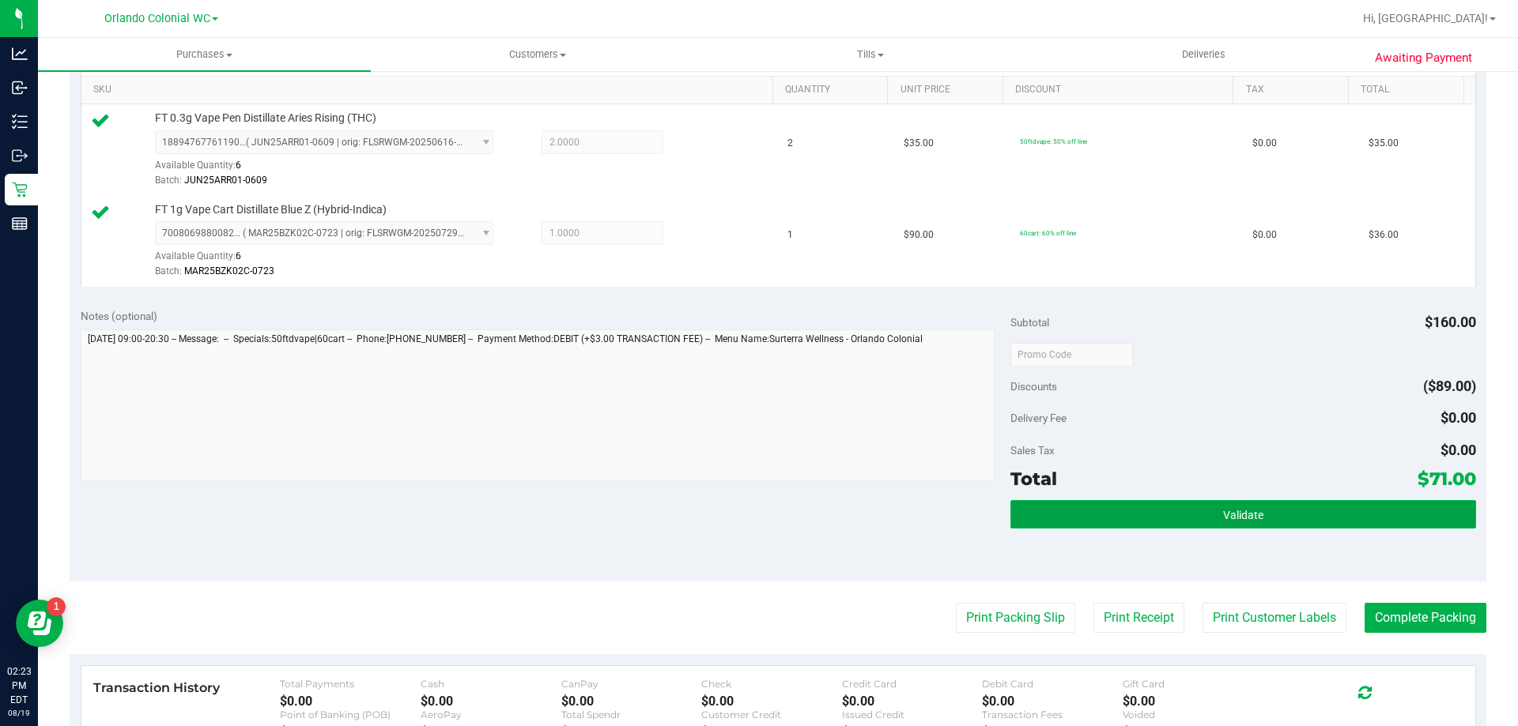
click at [1161, 507] on button "Validate" at bounding box center [1242, 514] width 465 height 28
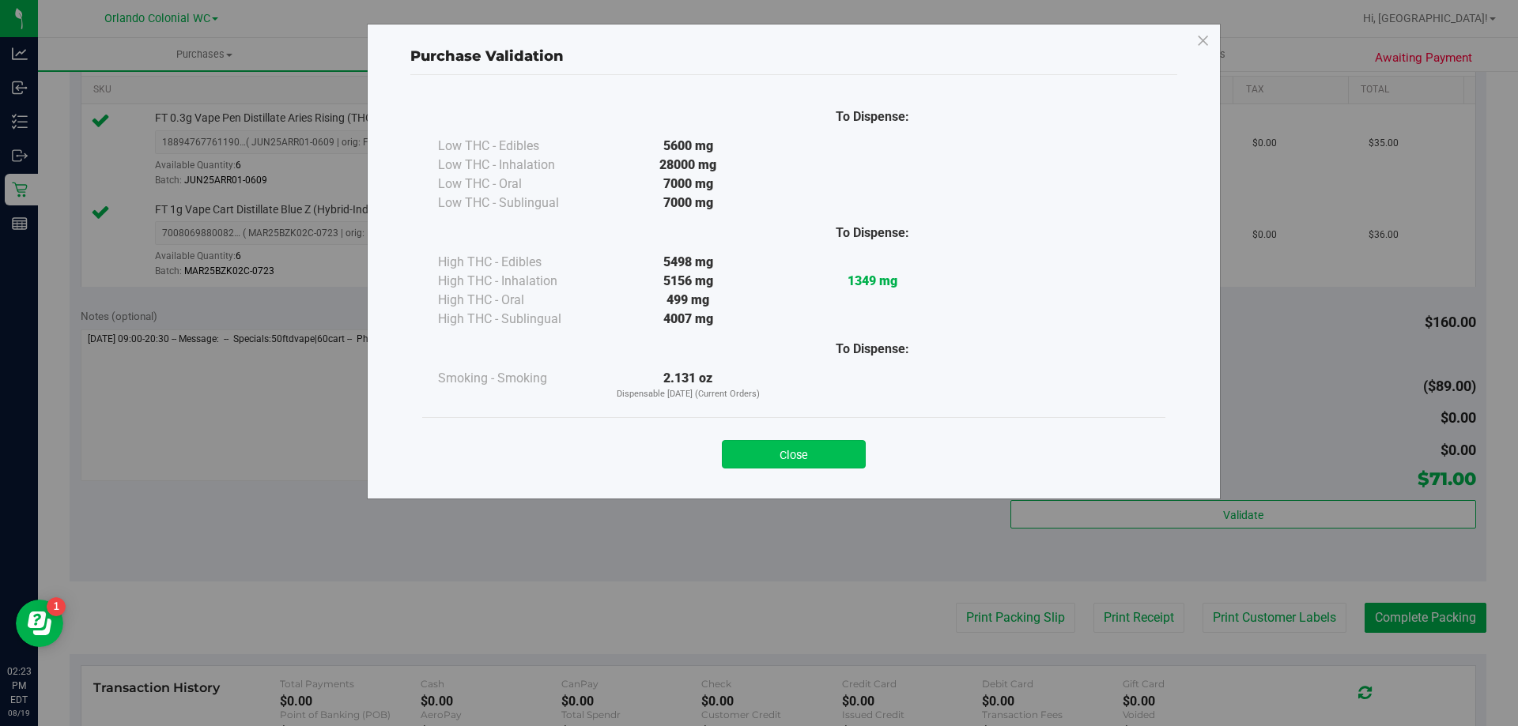
click at [813, 447] on button "Close" at bounding box center [794, 454] width 144 height 28
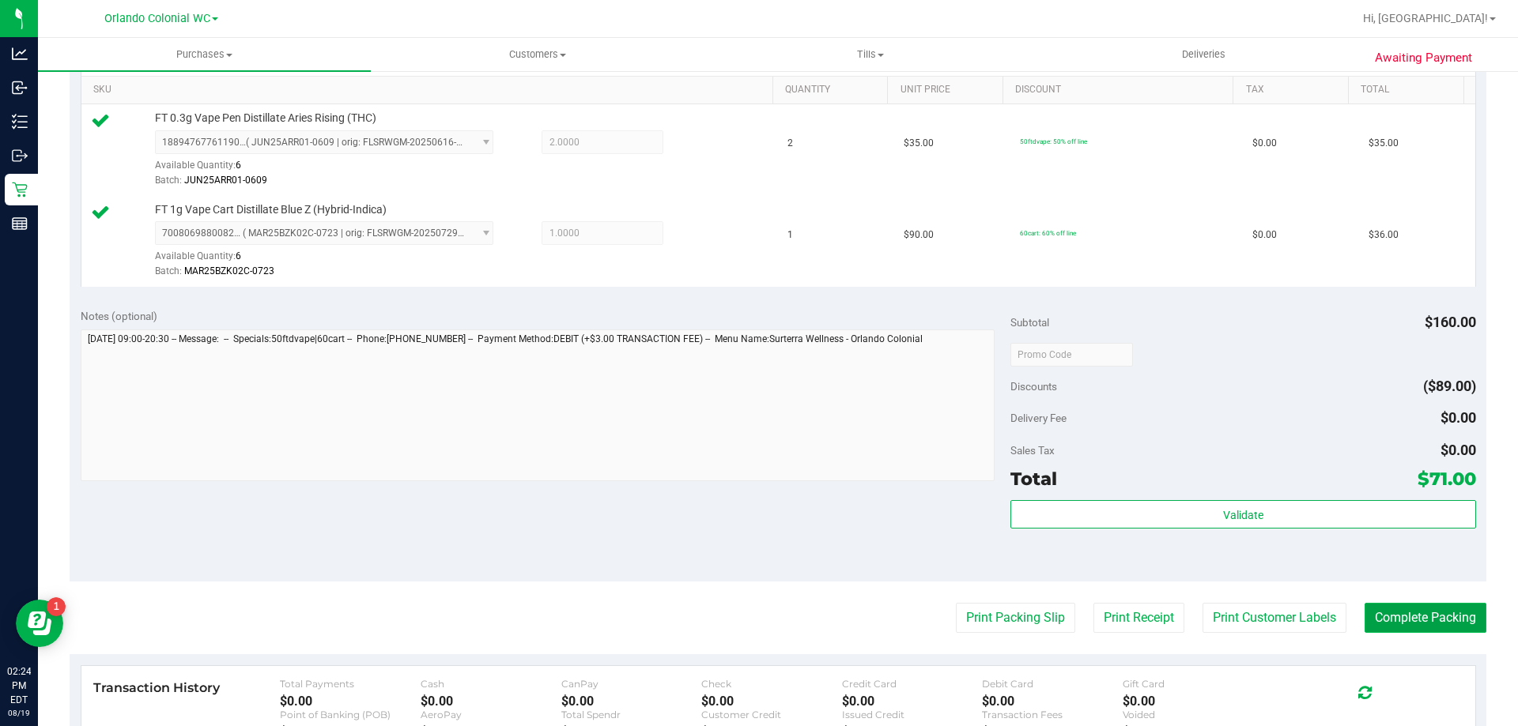
click at [1402, 611] on button "Complete Packing" at bounding box center [1425, 618] width 122 height 30
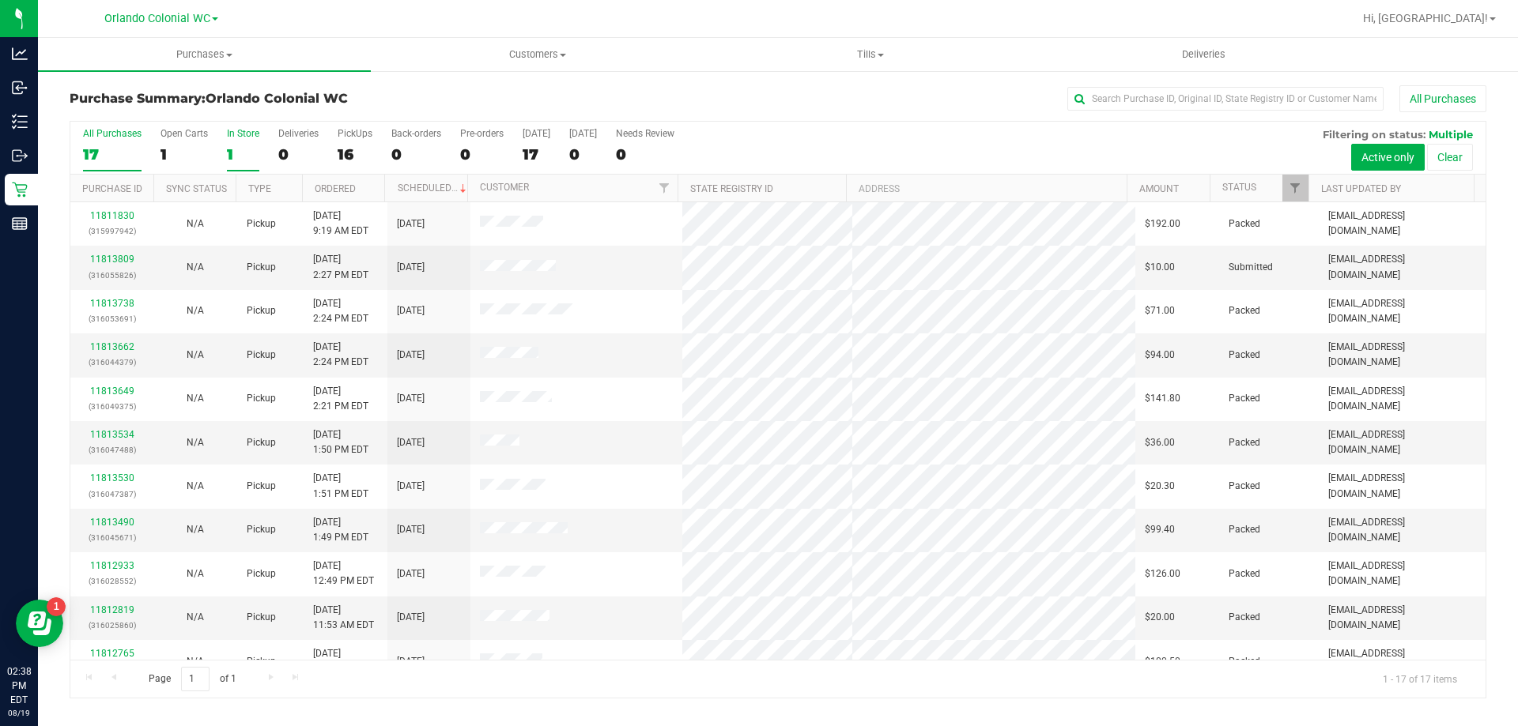
click at [227, 153] on div "1" at bounding box center [243, 154] width 32 height 18
click at [0, 0] on input "In Store 1" at bounding box center [0, 0] width 0 height 0
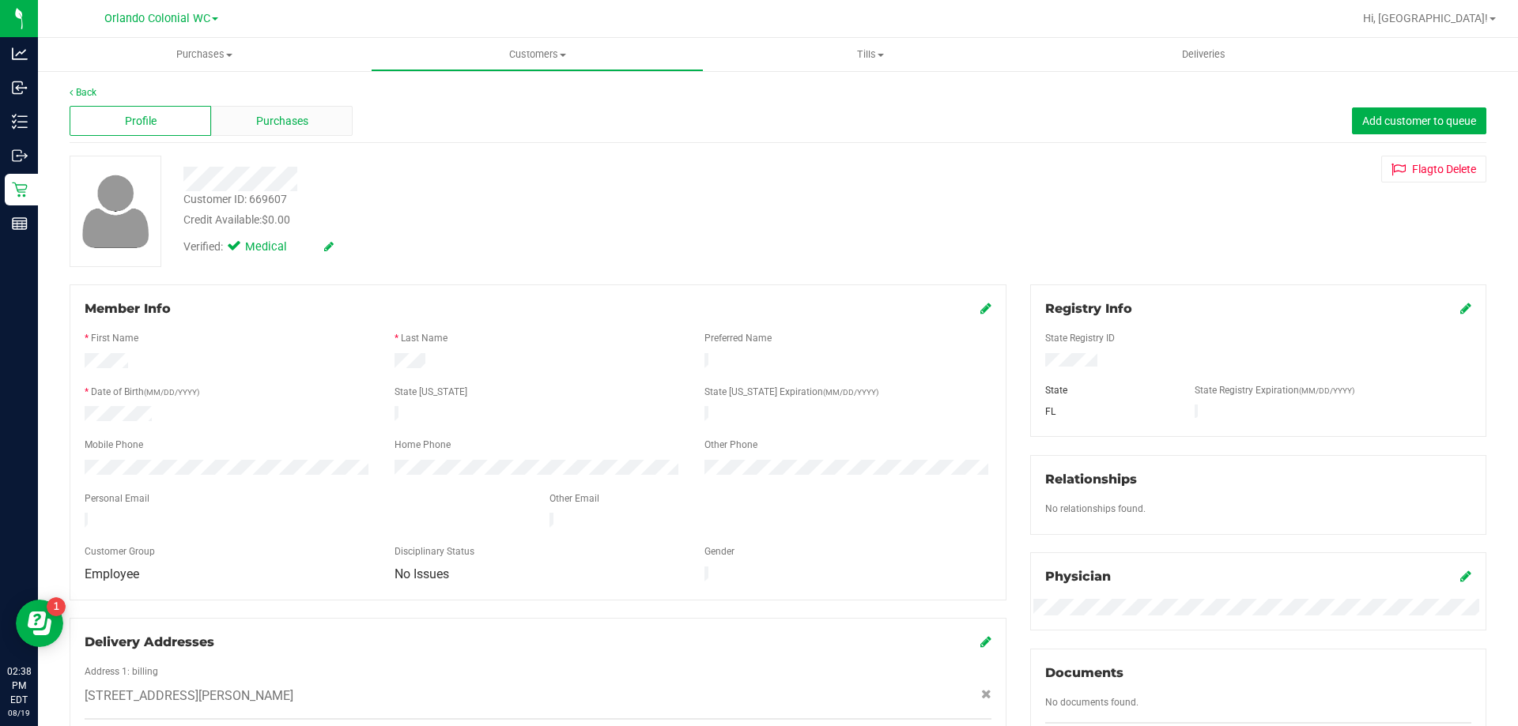
click at [296, 111] on div "Purchases" at bounding box center [281, 121] width 141 height 30
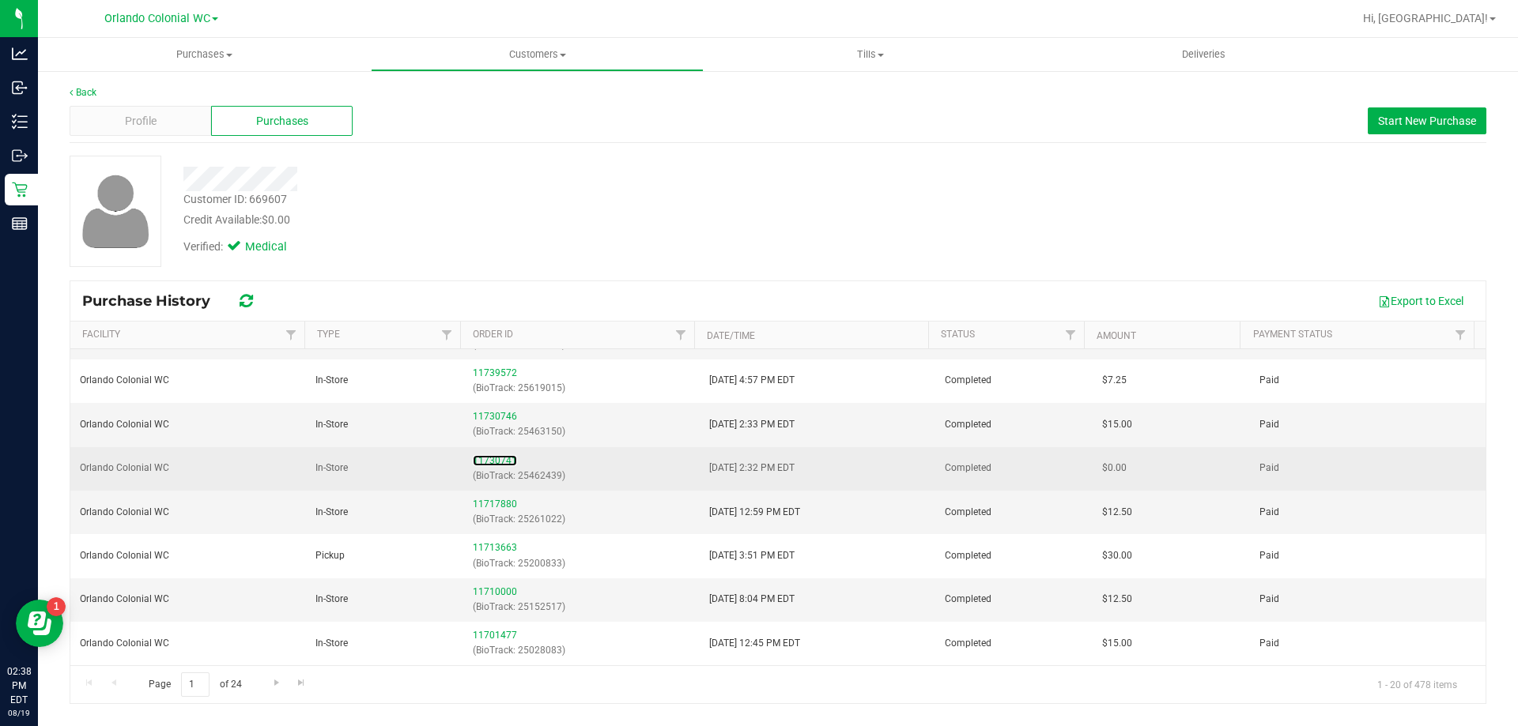
scroll to position [316, 0]
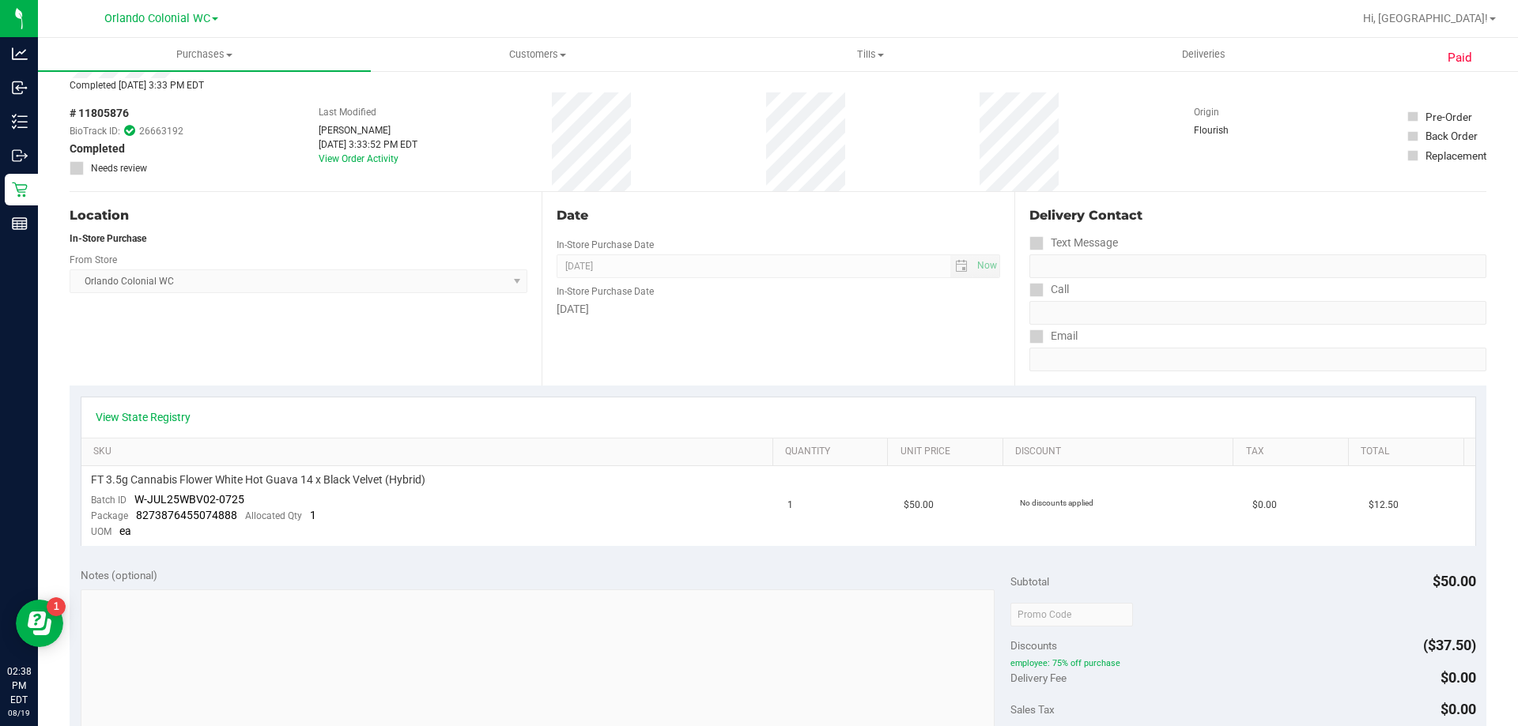
scroll to position [158, 0]
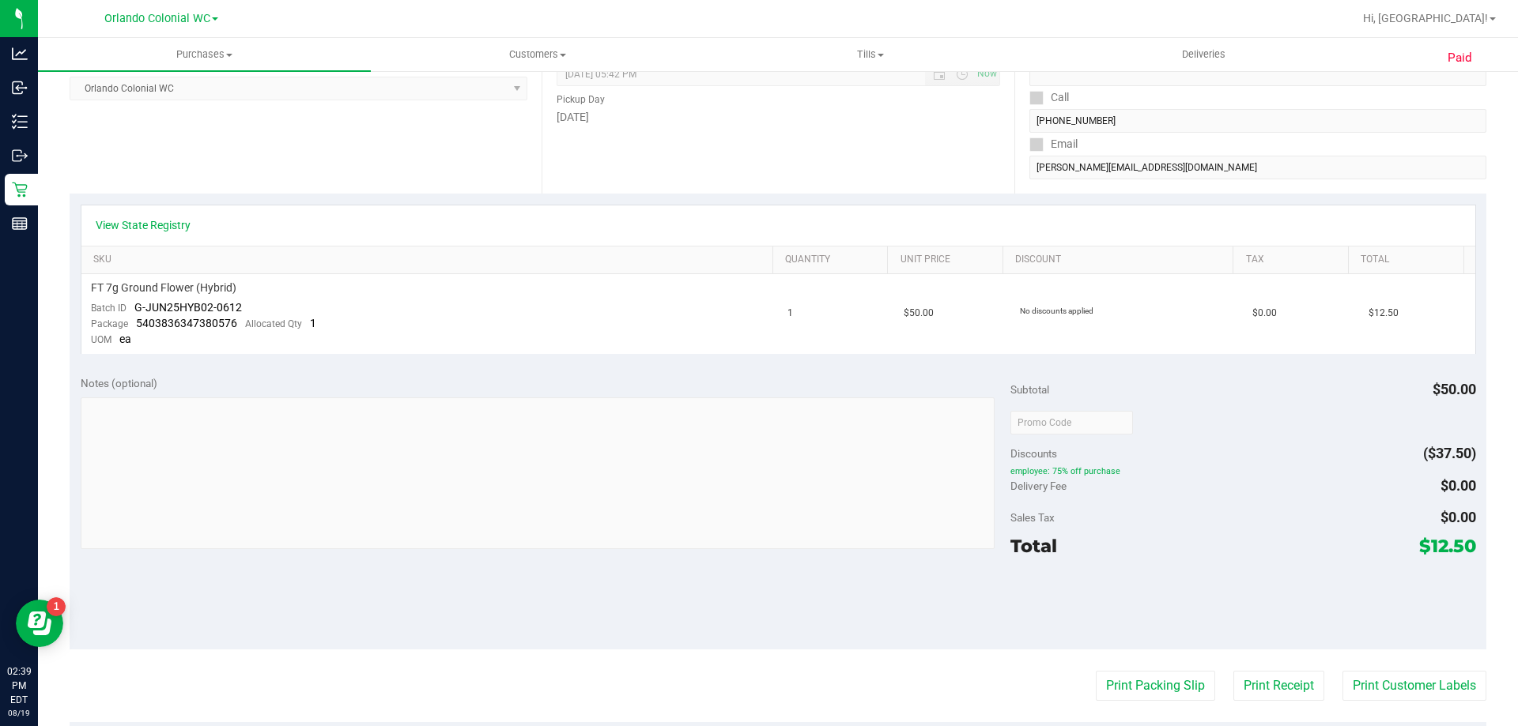
scroll to position [395, 0]
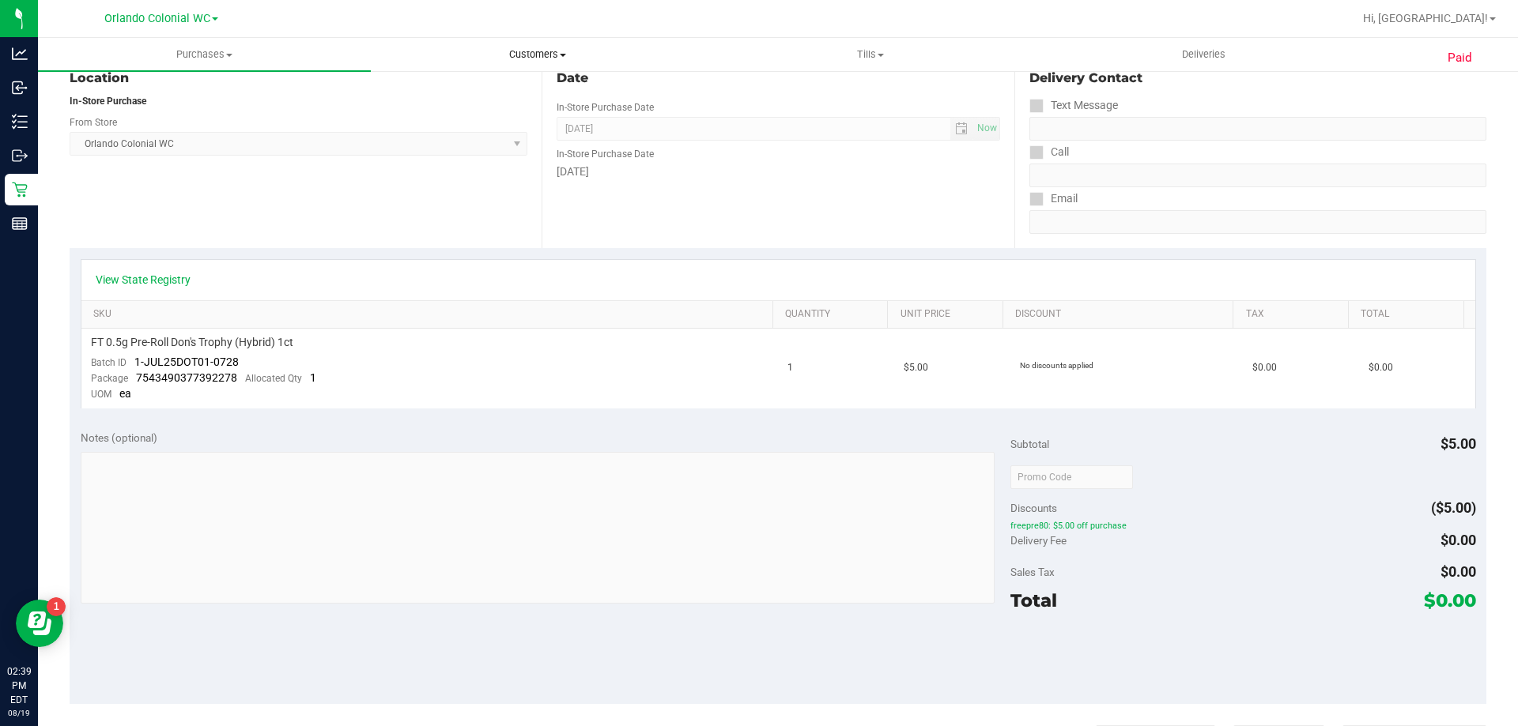
scroll to position [79, 0]
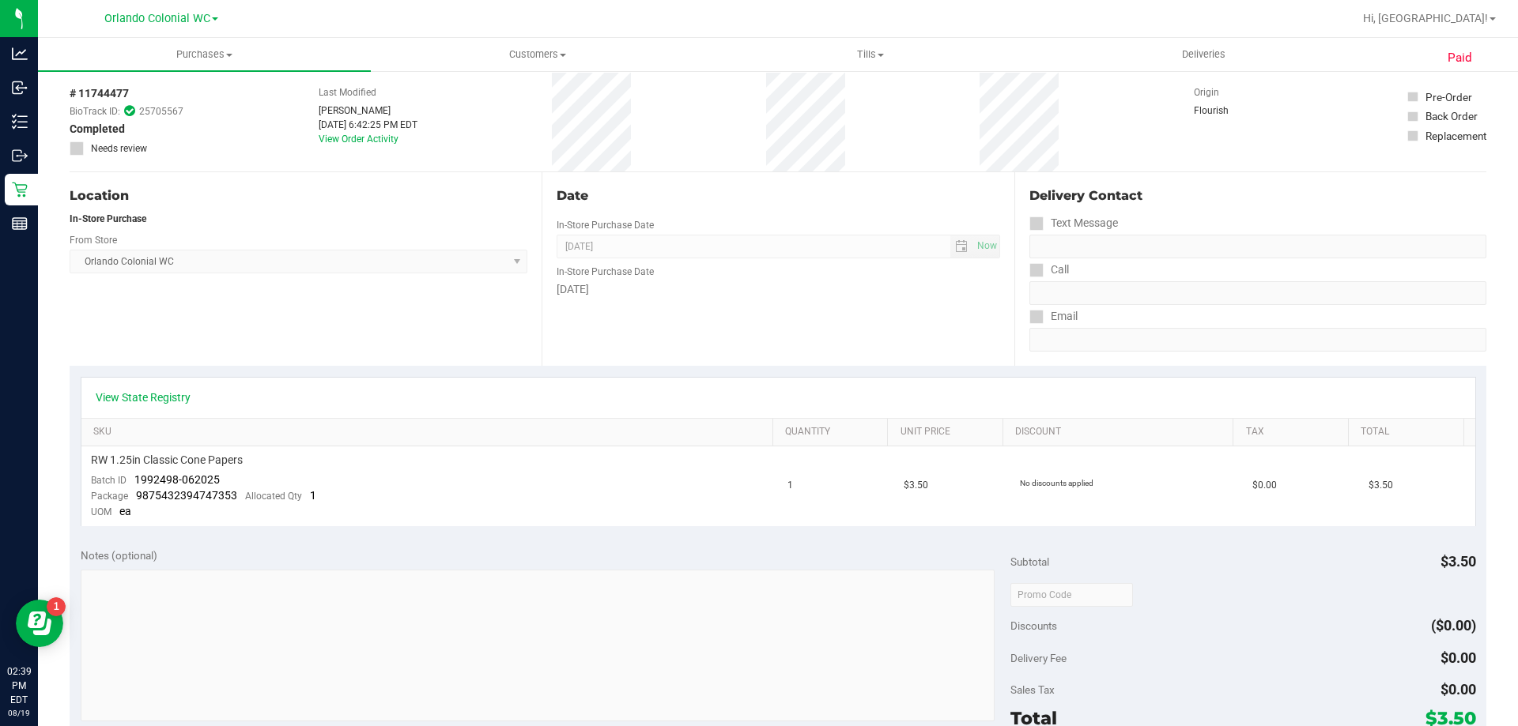
scroll to position [237, 0]
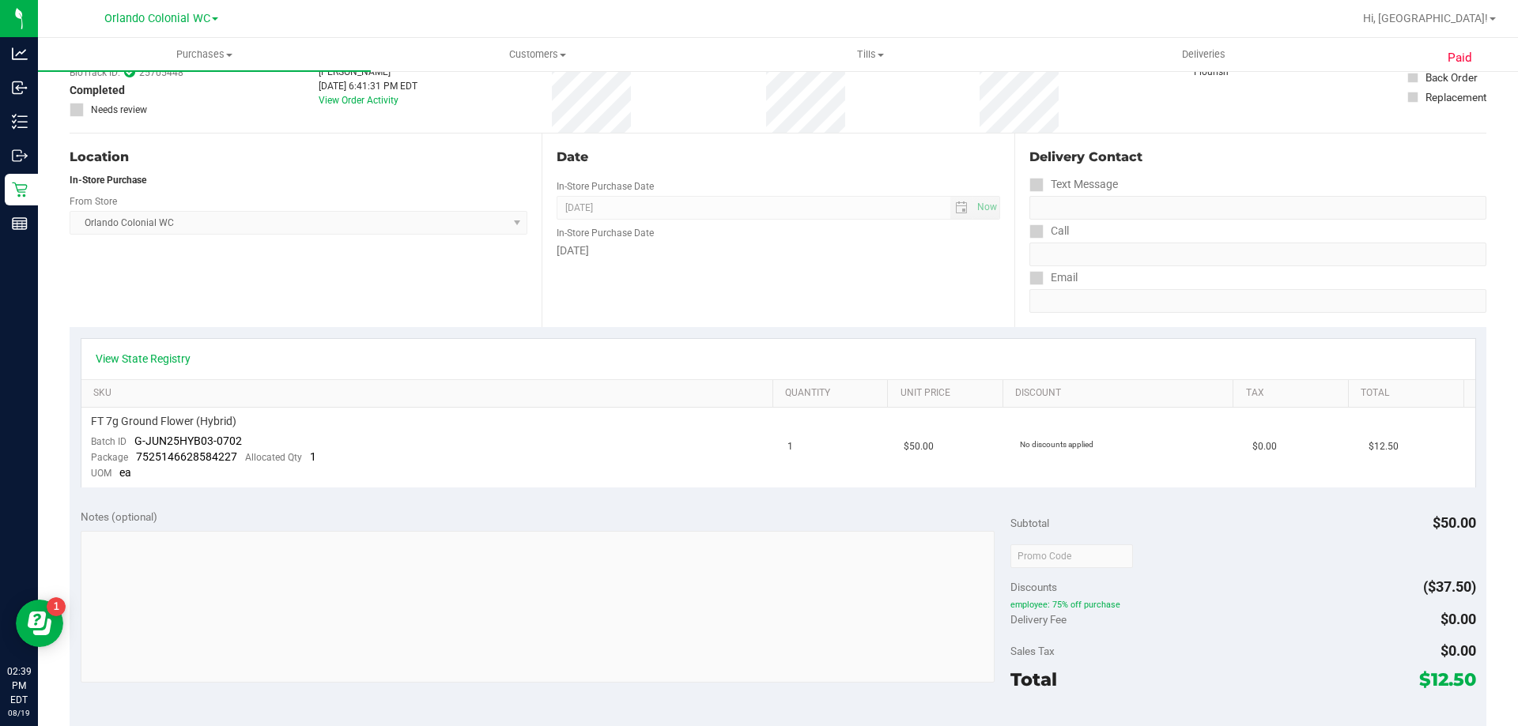
scroll to position [237, 0]
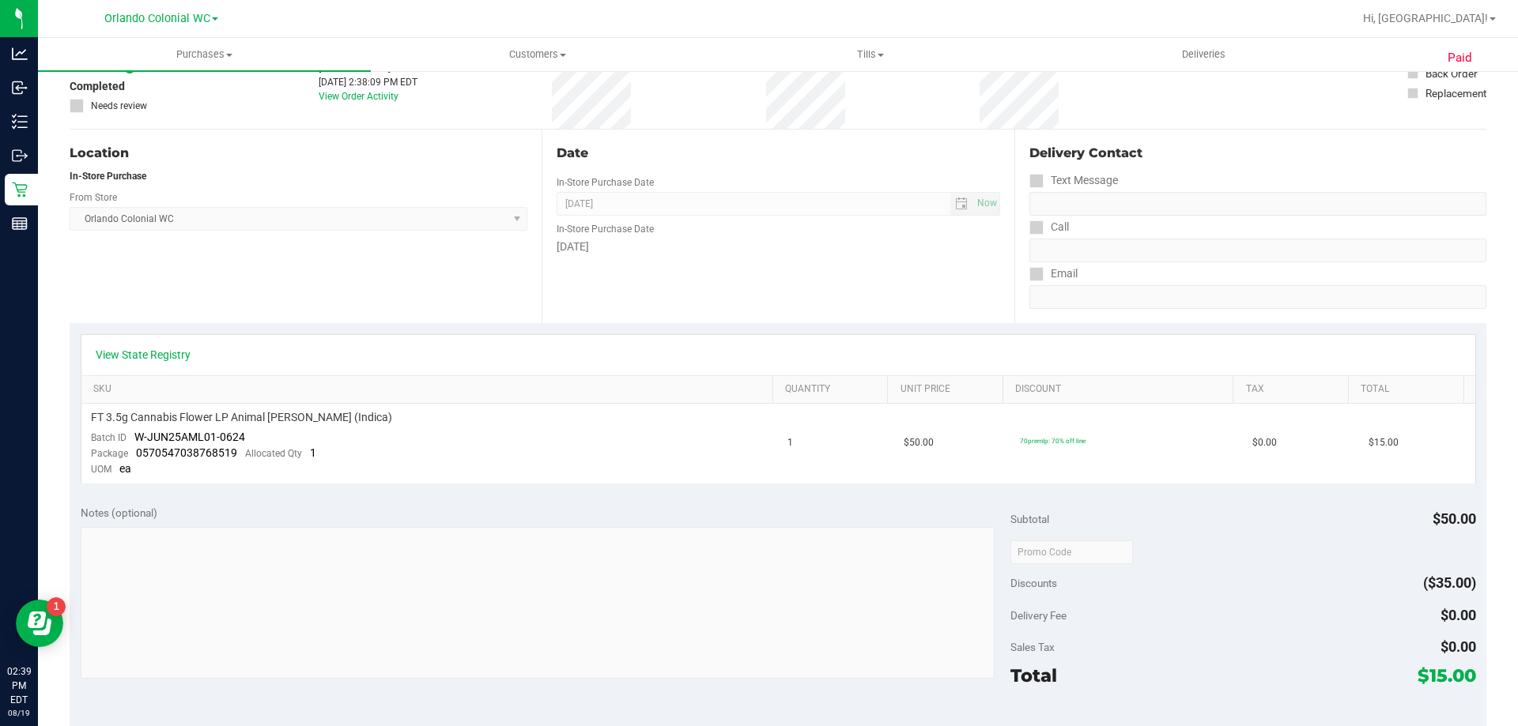
scroll to position [237, 0]
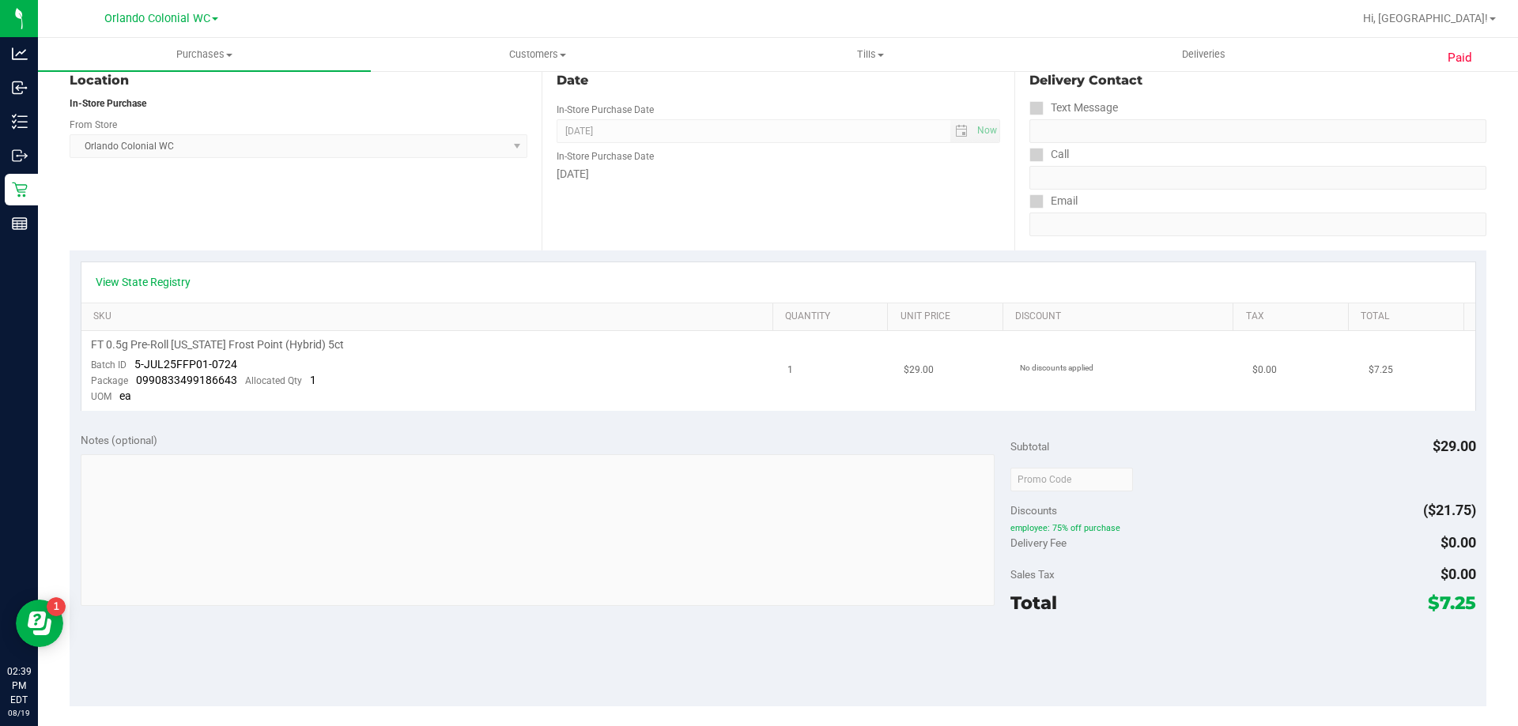
scroll to position [316, 0]
